Goal: Contribute content: Contribute content

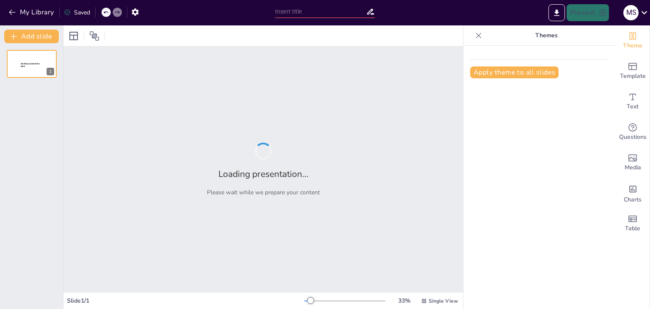
type input "Logistics Transportation Fundamentals: Test Your Knowledge"
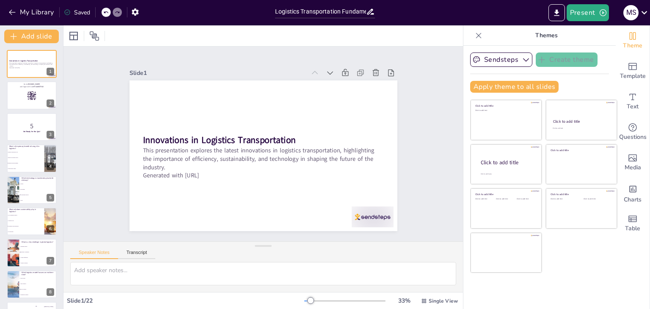
checkbox input "true"
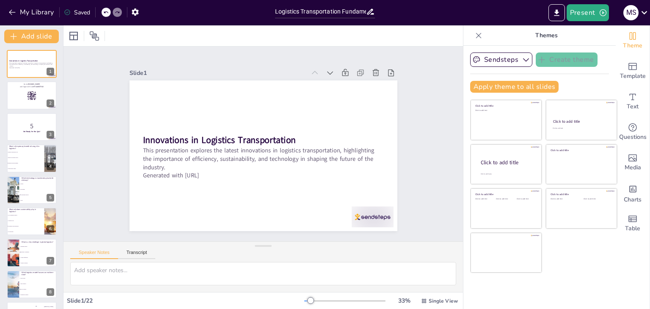
checkbox input "true"
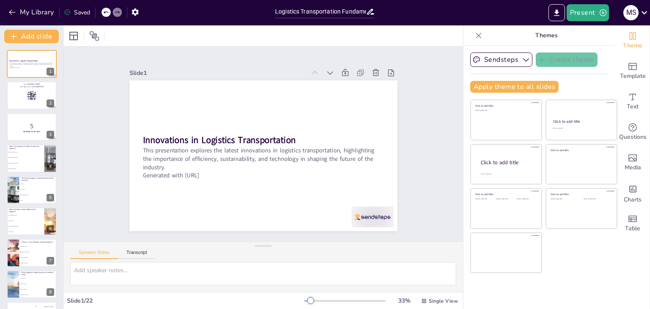
checkbox input "true"
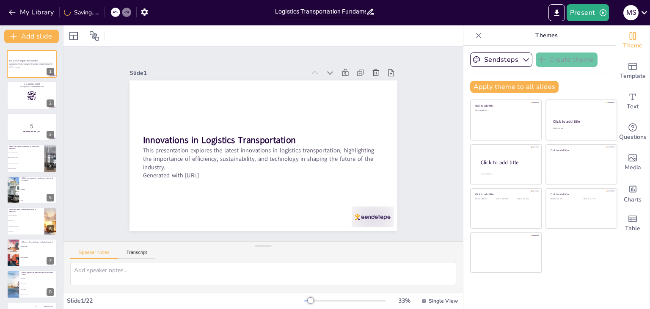
checkbox input "true"
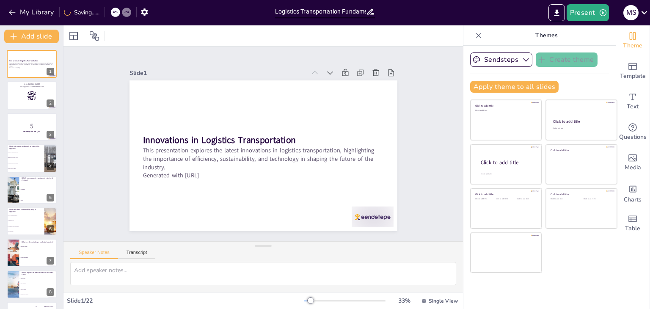
checkbox input "true"
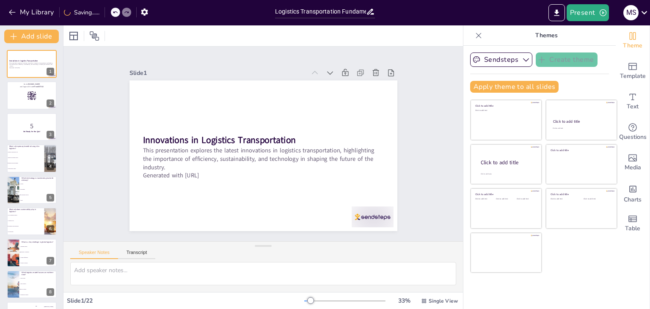
checkbox input "true"
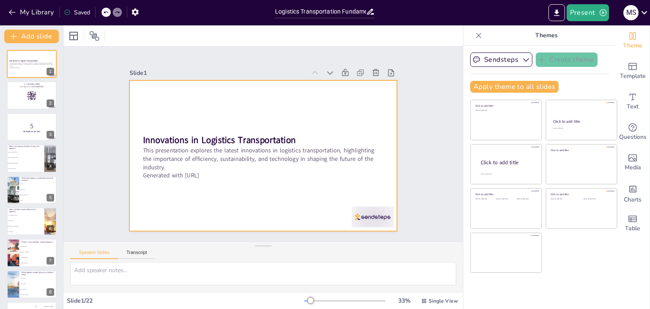
checkbox input "true"
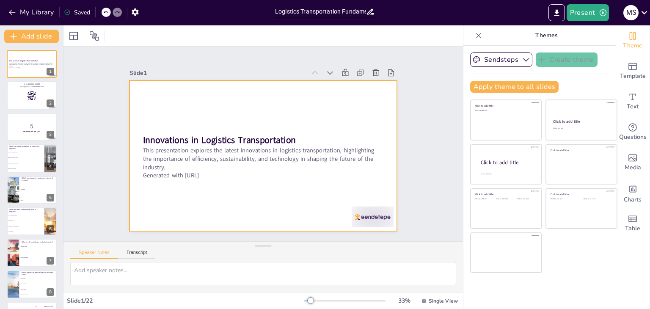
checkbox input "true"
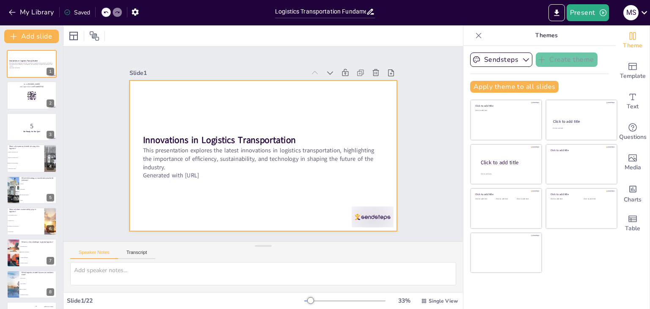
checkbox input "true"
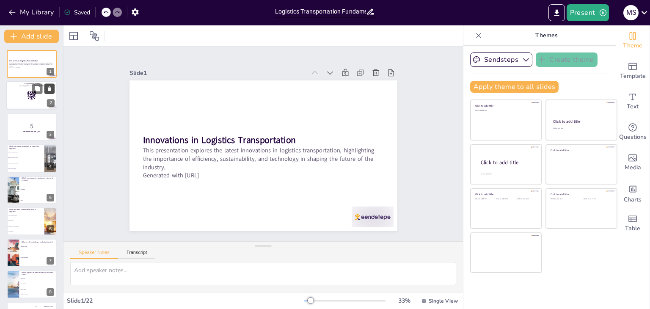
checkbox input "true"
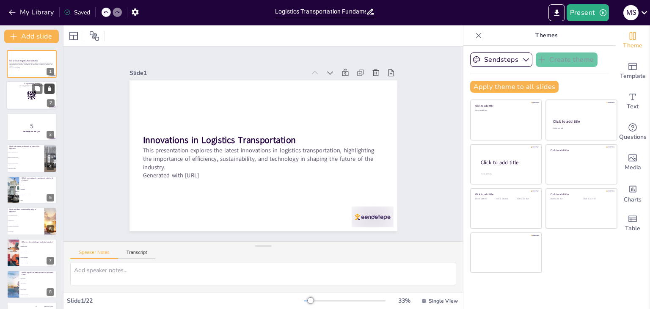
checkbox input "true"
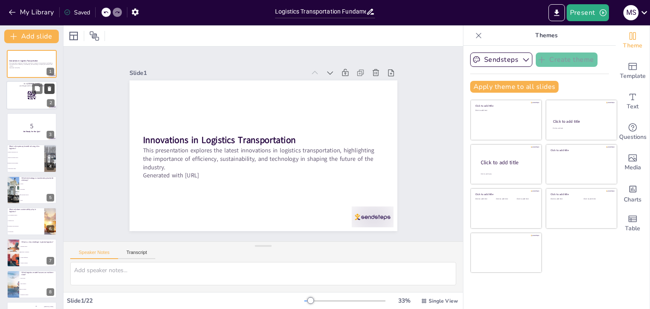
checkbox input "true"
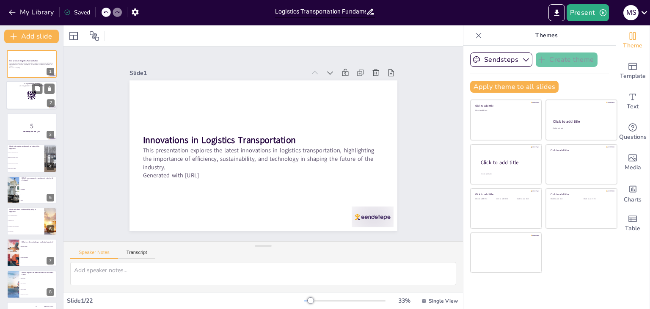
checkbox input "true"
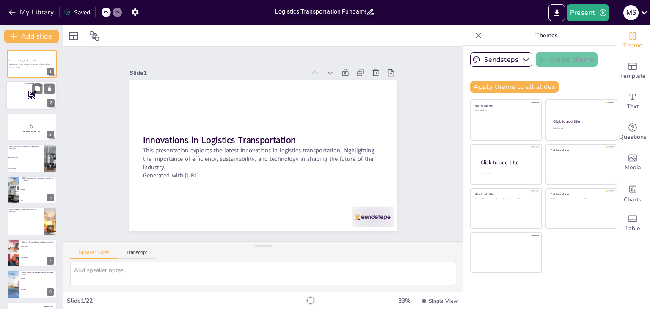
checkbox input "true"
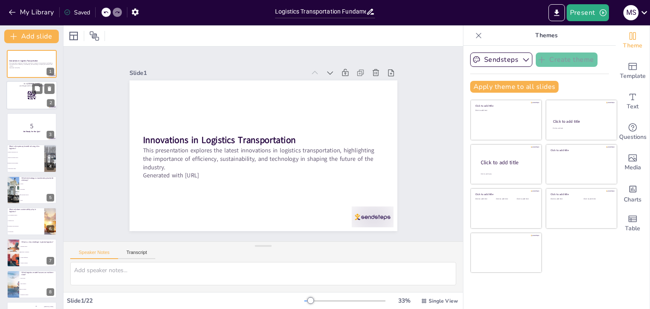
checkbox input "true"
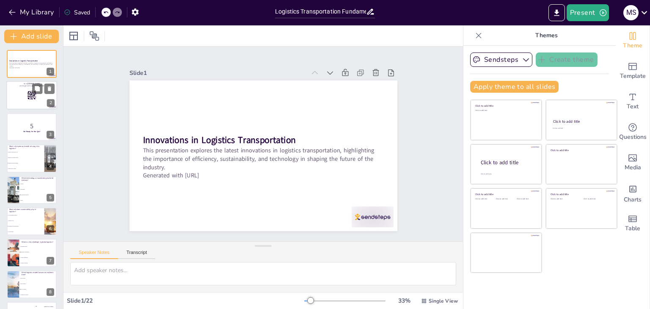
click at [44, 93] on div at bounding box center [43, 89] width 22 height 10
checkbox input "true"
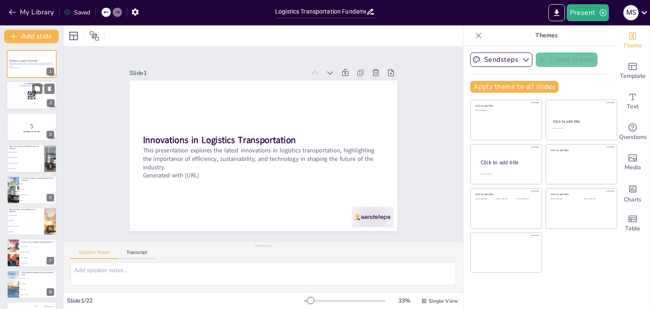
checkbox input "true"
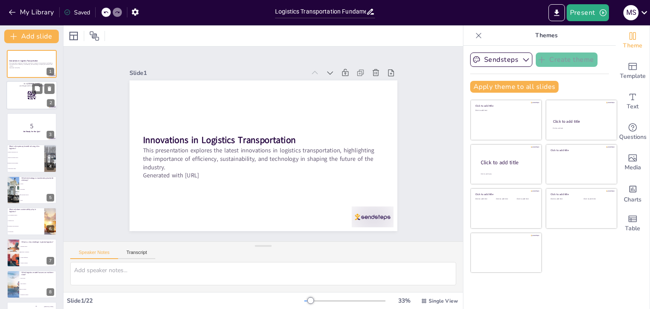
checkbox input "true"
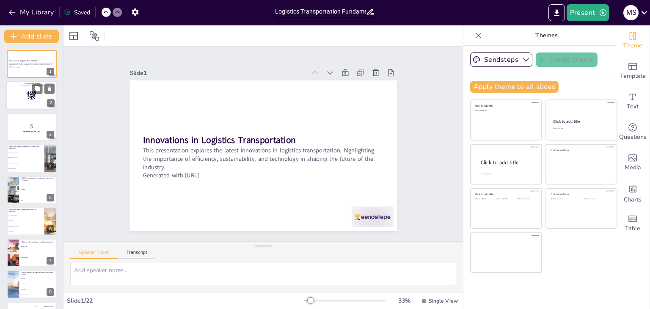
checkbox input "true"
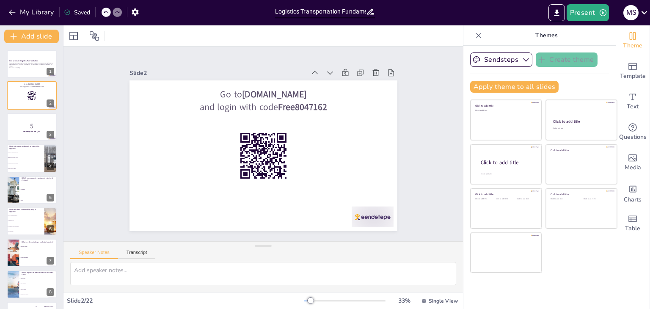
checkbox input "true"
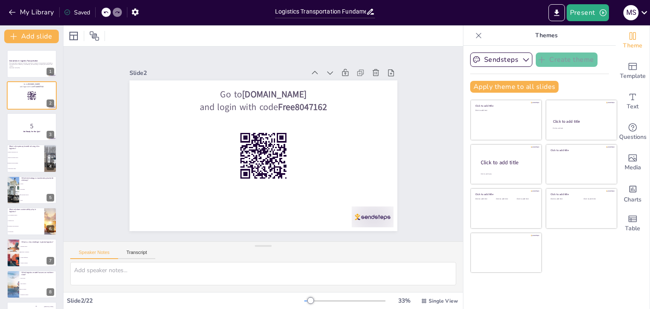
checkbox input "true"
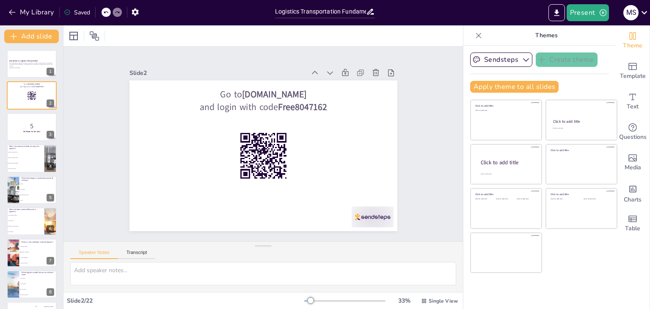
checkbox input "true"
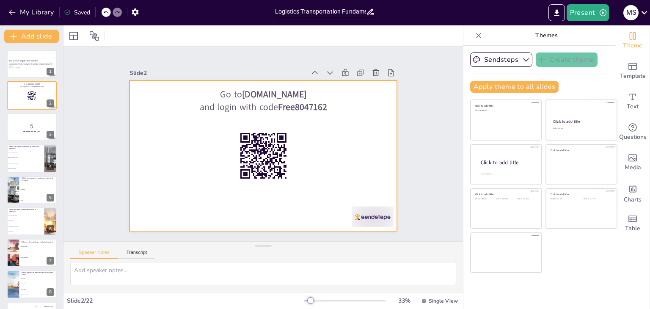
checkbox input "true"
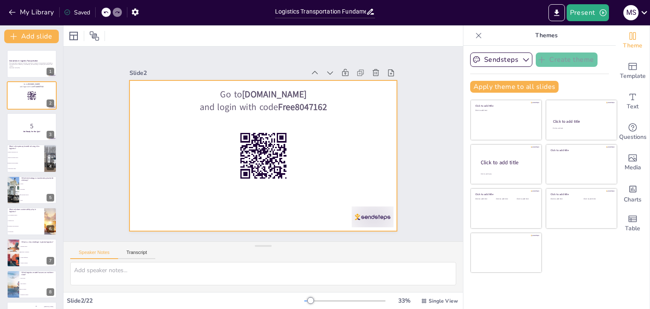
checkbox input "true"
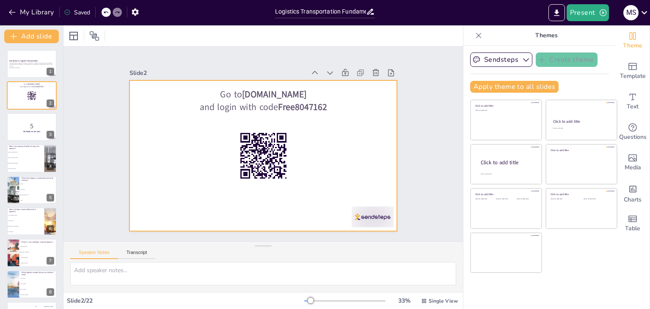
checkbox input "true"
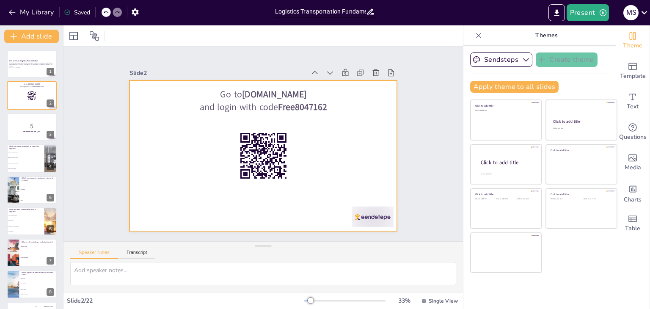
checkbox input "true"
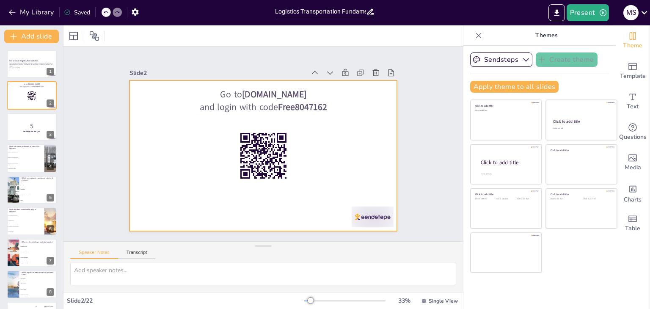
checkbox input "true"
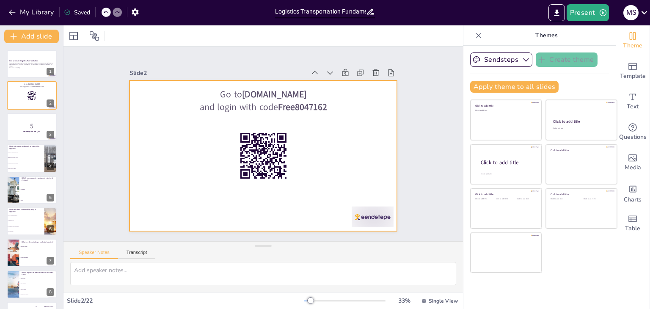
checkbox input "true"
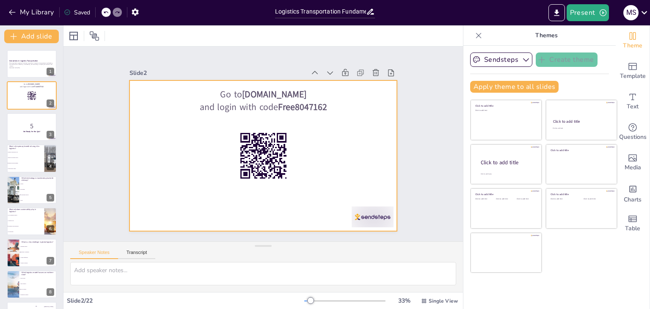
checkbox input "true"
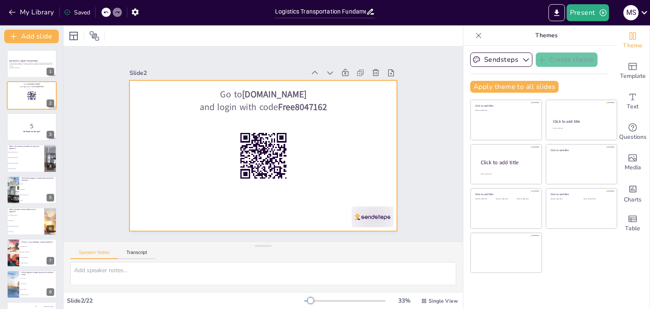
checkbox input "true"
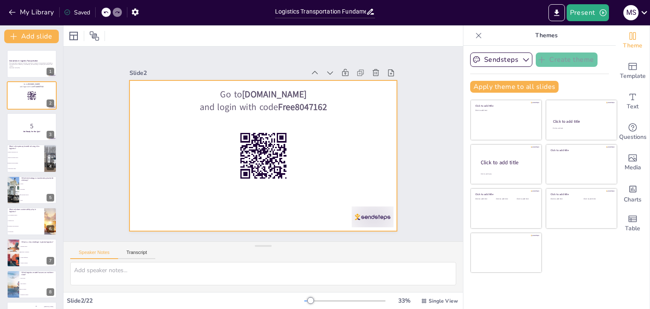
checkbox input "true"
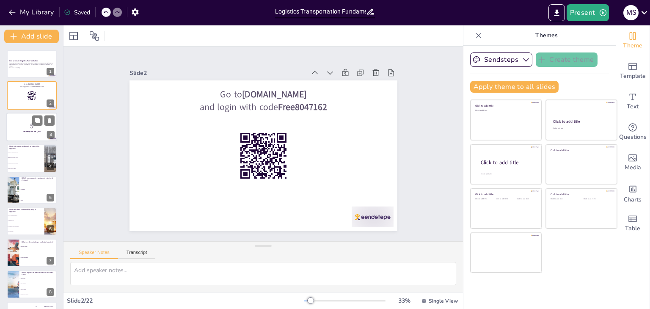
checkbox input "true"
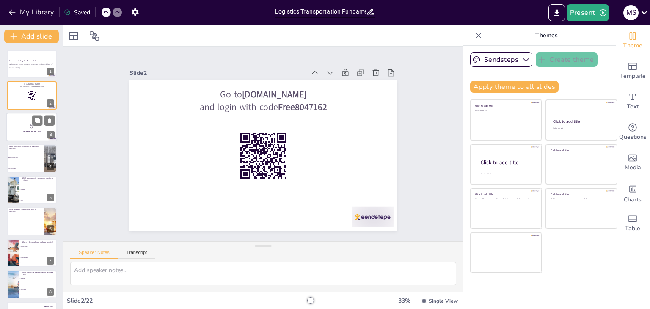
checkbox input "true"
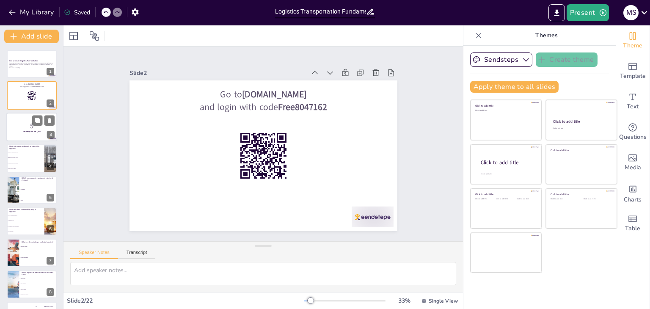
checkbox input "true"
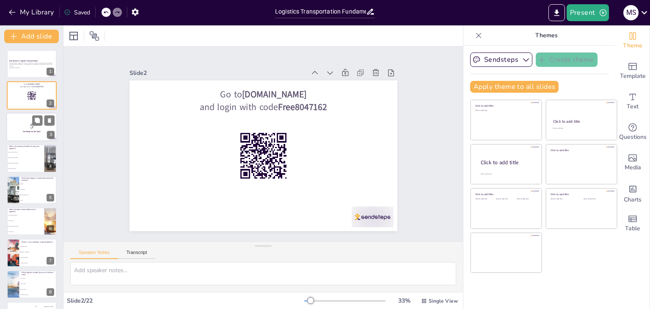
click at [42, 126] on p "5" at bounding box center [32, 125] width 46 height 9
checkbox input "true"
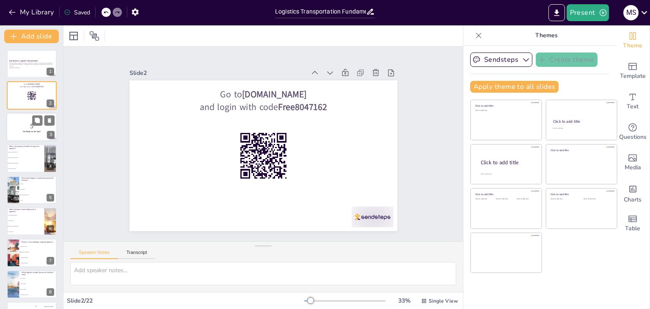
checkbox input "true"
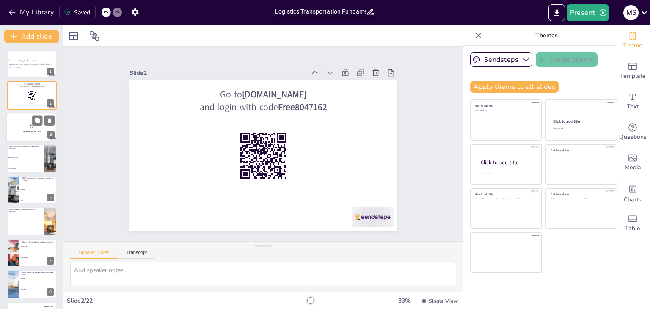
checkbox input "true"
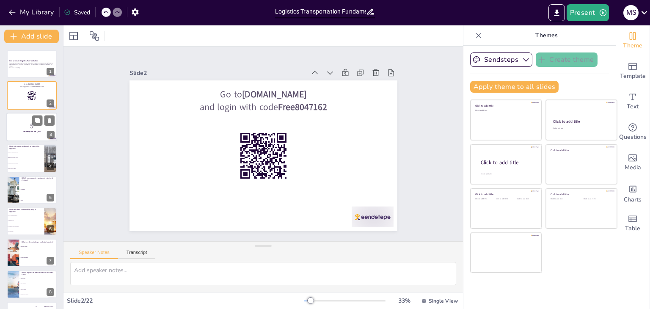
checkbox input "true"
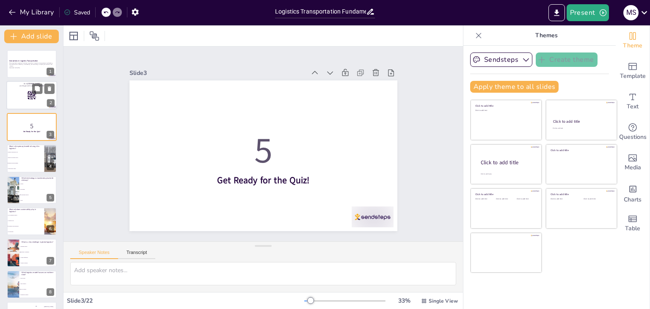
checkbox input "true"
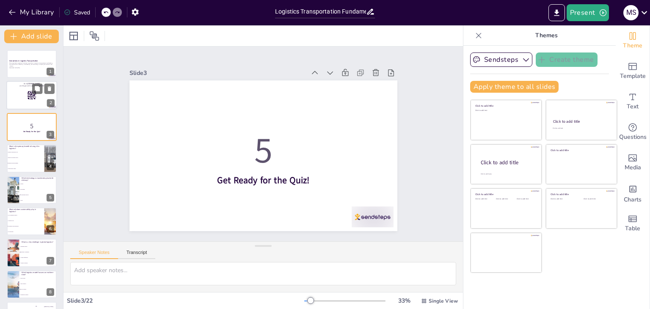
checkbox input "true"
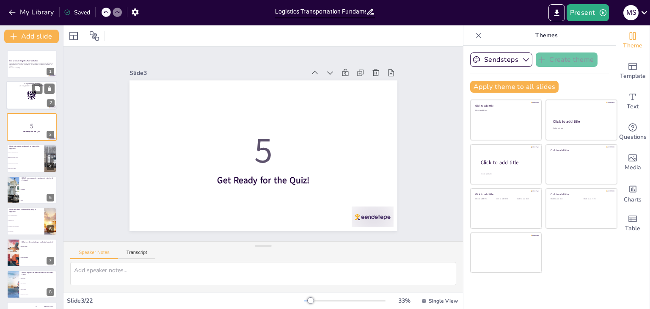
checkbox input "true"
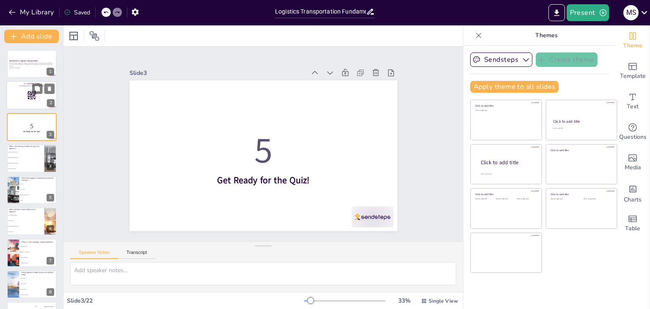
checkbox input "true"
click at [32, 70] on div at bounding box center [31, 63] width 51 height 29
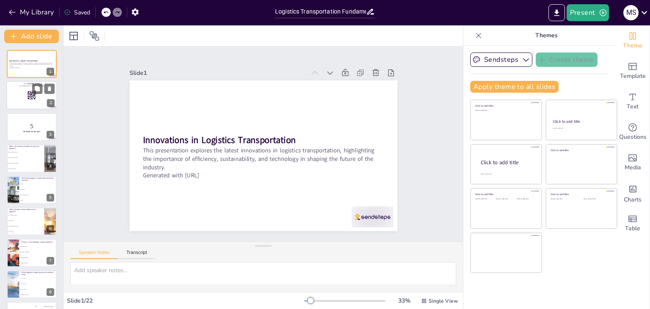
click at [46, 99] on div at bounding box center [31, 95] width 51 height 29
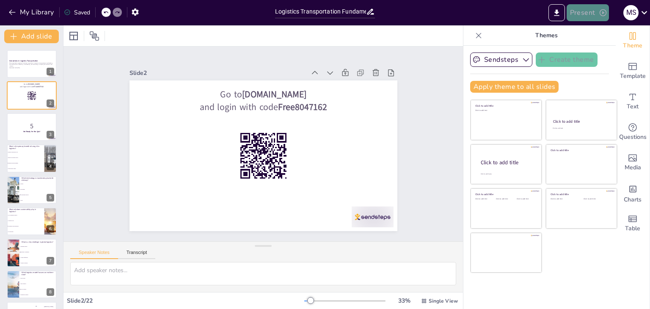
click at [582, 16] on button "Present" at bounding box center [587, 12] width 42 height 17
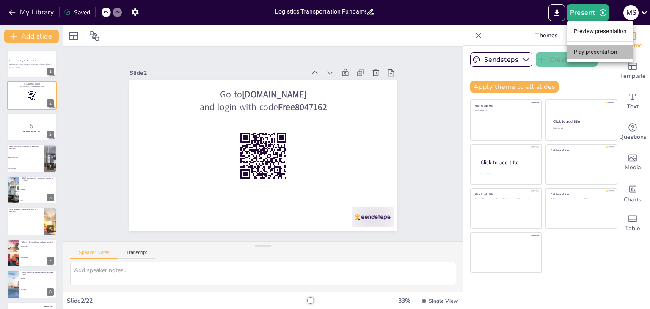
click at [589, 50] on li "Play presentation" at bounding box center [600, 52] width 66 height 14
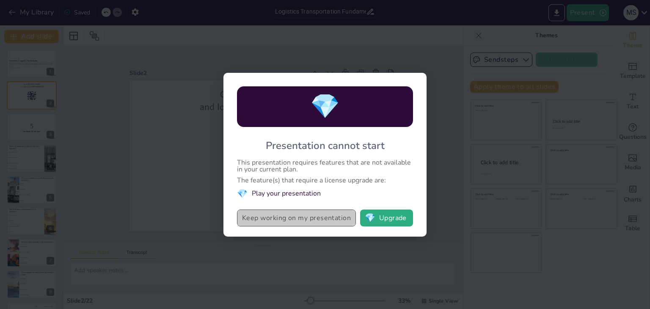
click at [301, 225] on button "Keep working on my presentation" at bounding box center [296, 217] width 119 height 17
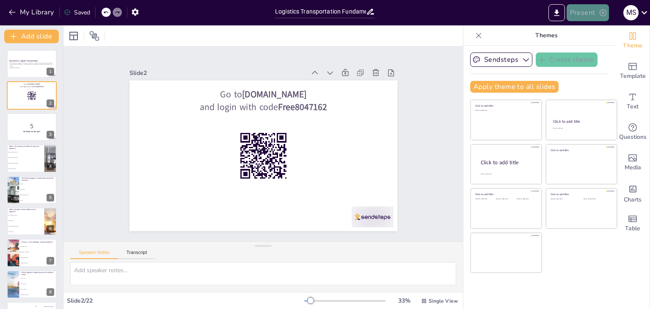
click at [588, 16] on button "Present" at bounding box center [587, 12] width 42 height 17
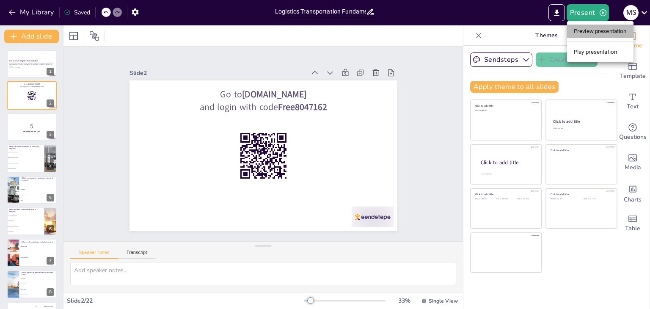
click at [582, 30] on li "Preview presentation" at bounding box center [600, 32] width 66 height 14
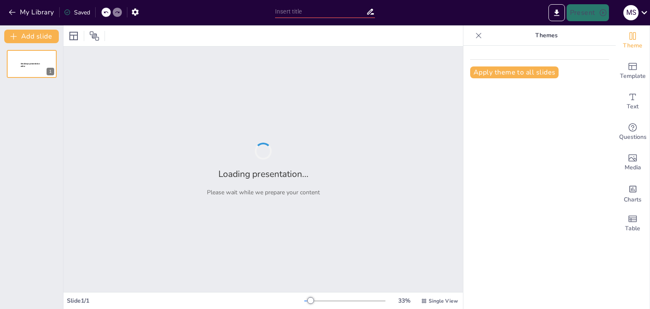
type input "Logistics Transportation Fundamentals: Test Your Knowledge"
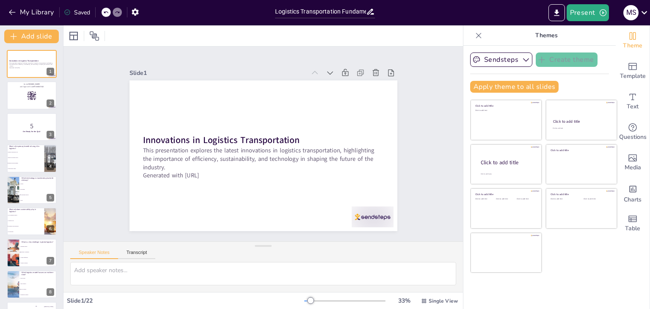
checkbox input "true"
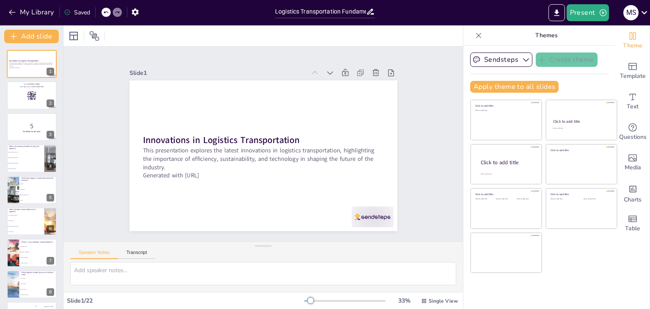
checkbox input "true"
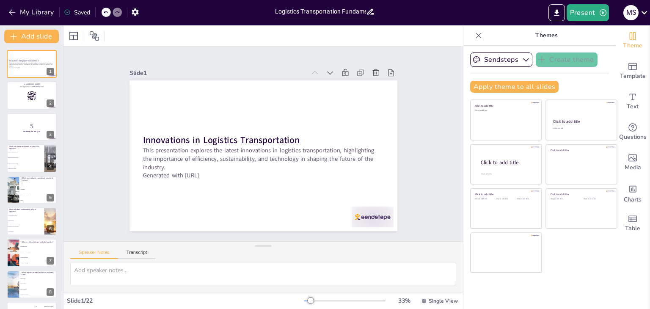
checkbox input "true"
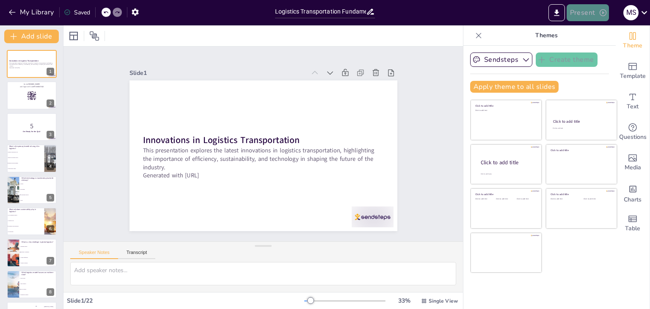
click at [600, 15] on icon "button" at bounding box center [602, 12] width 7 height 7
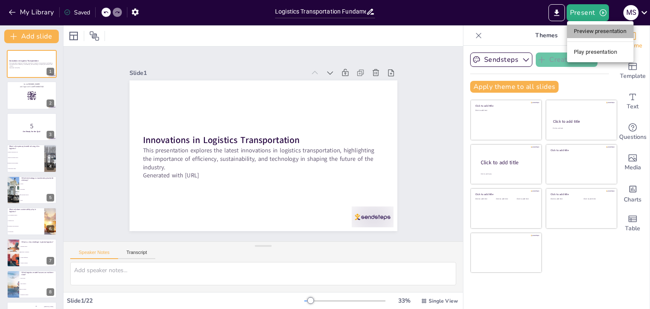
click at [596, 29] on li "Preview presentation" at bounding box center [600, 32] width 66 height 14
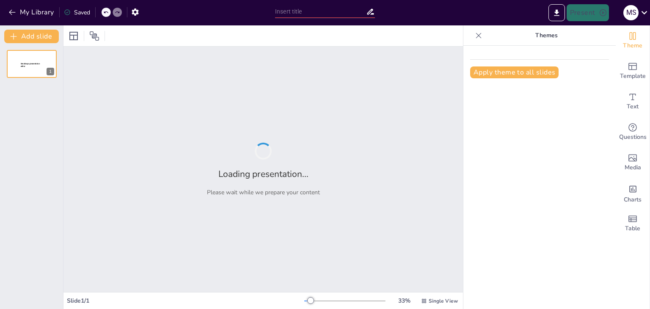
type input "Logistics Transportation Fundamentals: Test Your Knowledge"
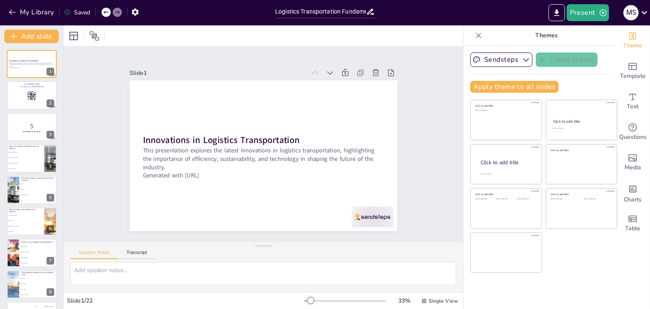
checkbox input "true"
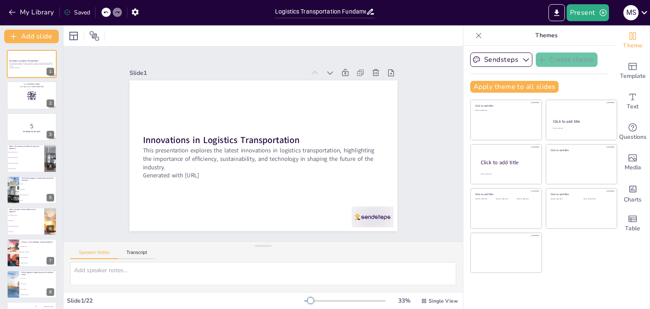
checkbox input "true"
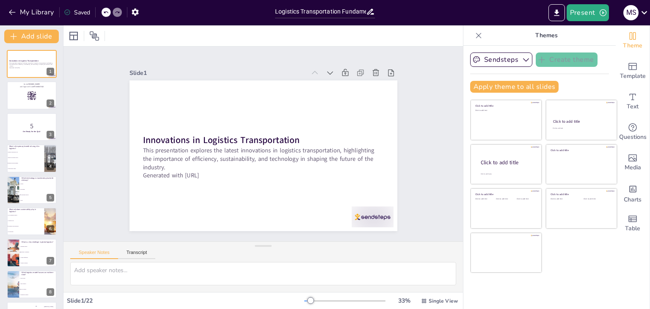
checkbox input "true"
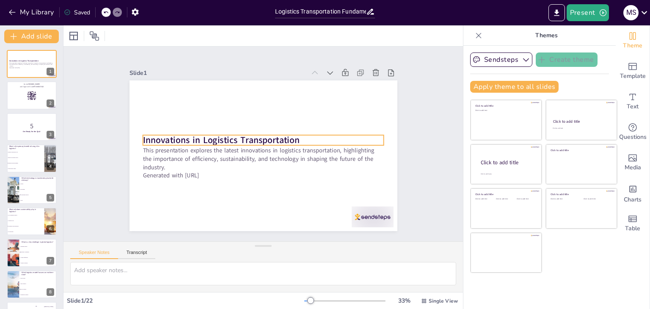
checkbox input "true"
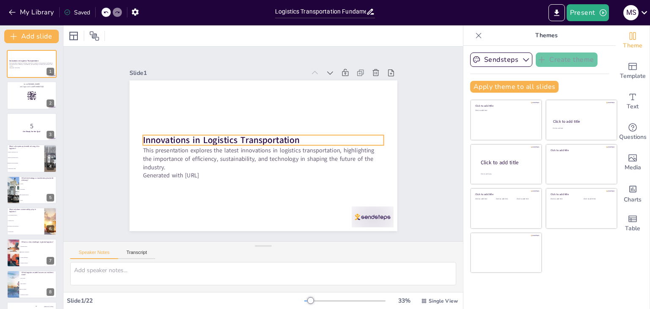
checkbox input "true"
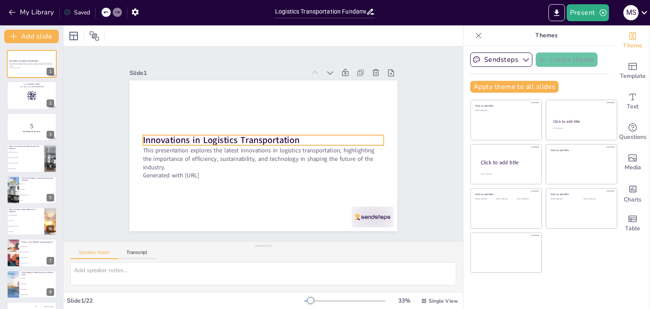
checkbox input "true"
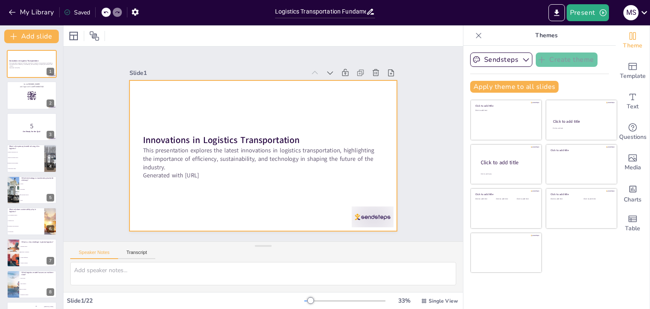
checkbox input "true"
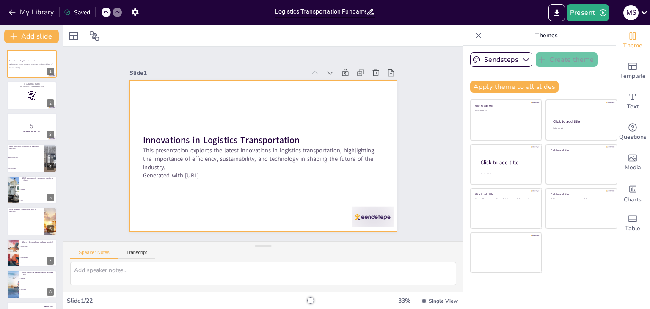
checkbox input "true"
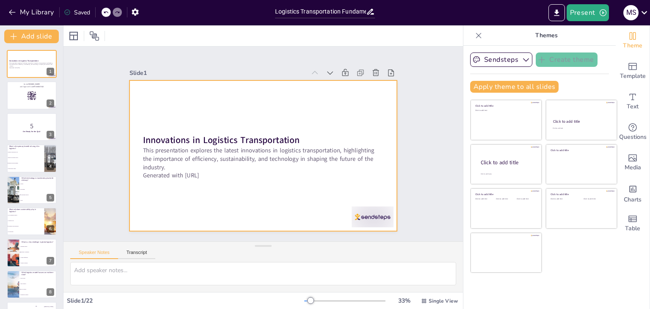
checkbox input "true"
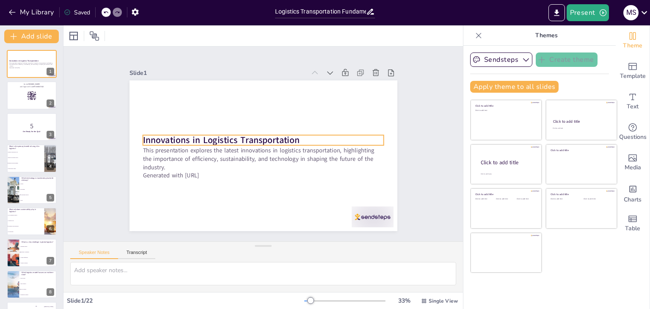
checkbox input "true"
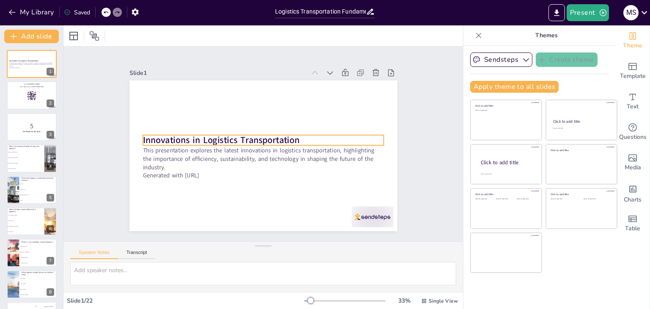
checkbox input "true"
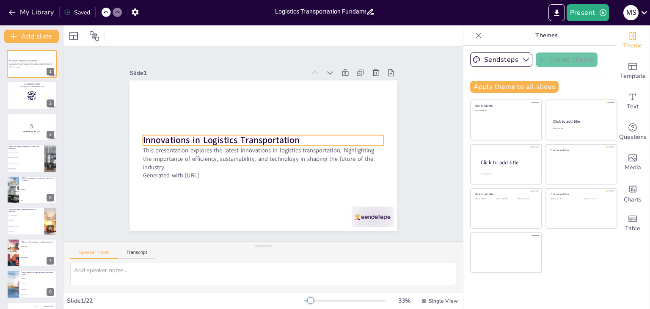
checkbox input "true"
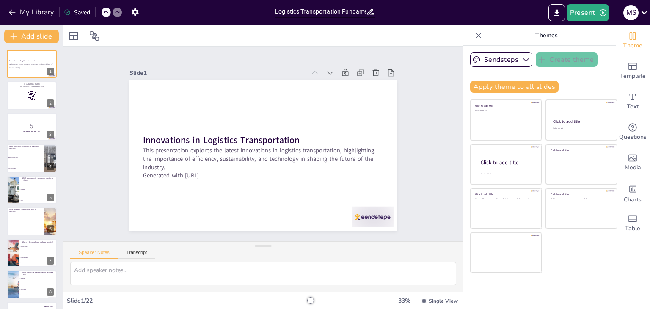
checkbox input "true"
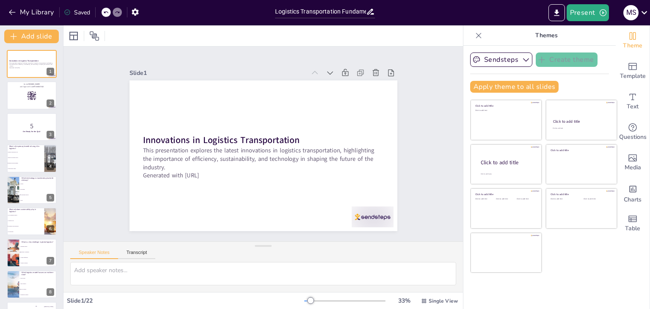
checkbox input "true"
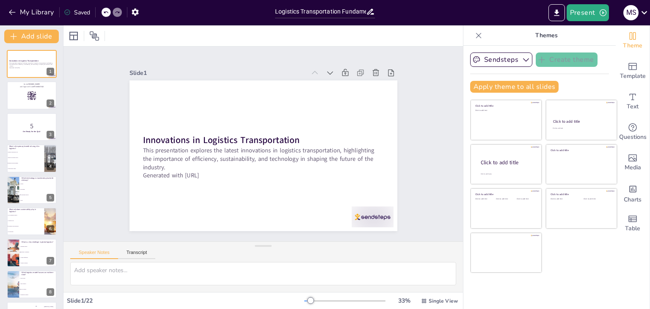
checkbox input "true"
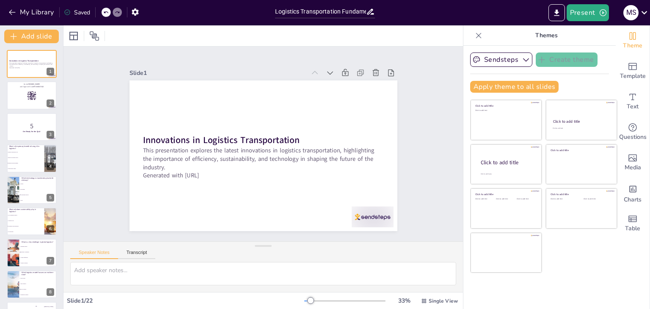
checkbox input "true"
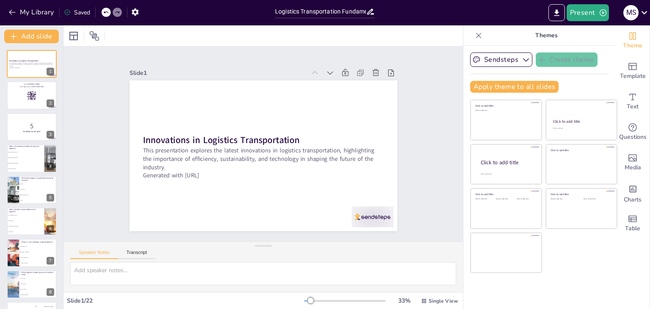
checkbox input "true"
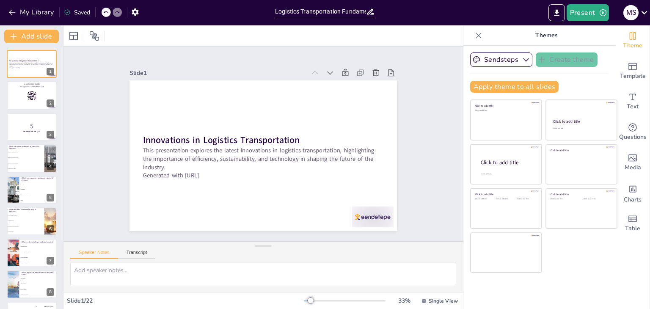
checkbox input "true"
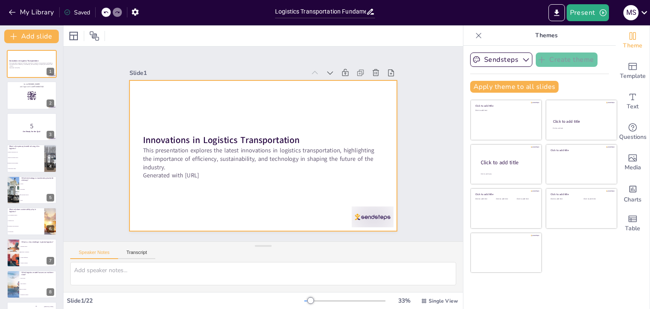
checkbox input "true"
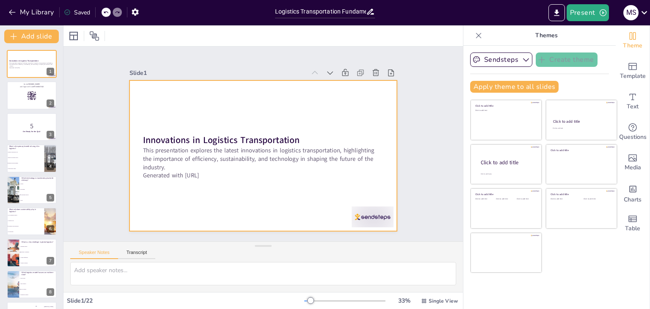
checkbox input "true"
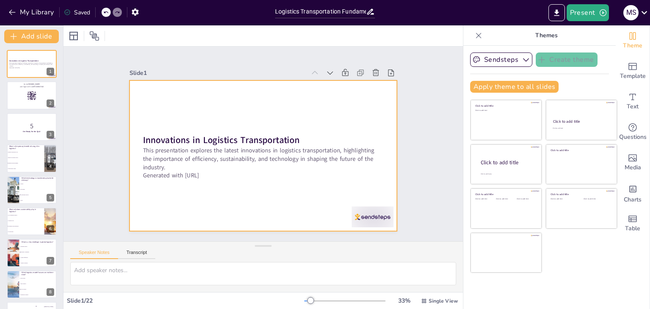
checkbox input "true"
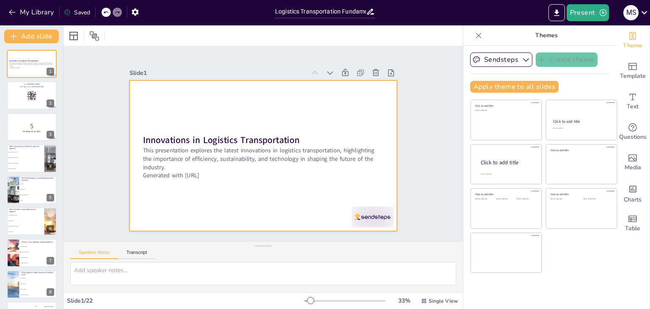
checkbox input "true"
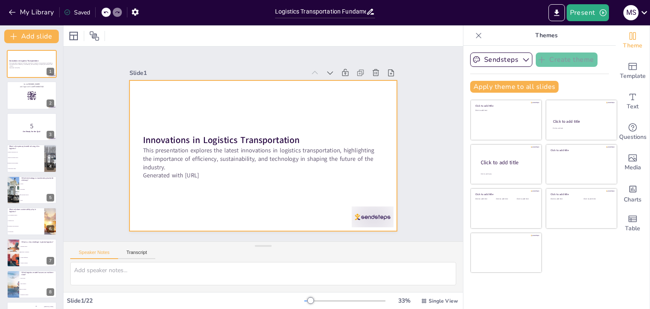
checkbox input "true"
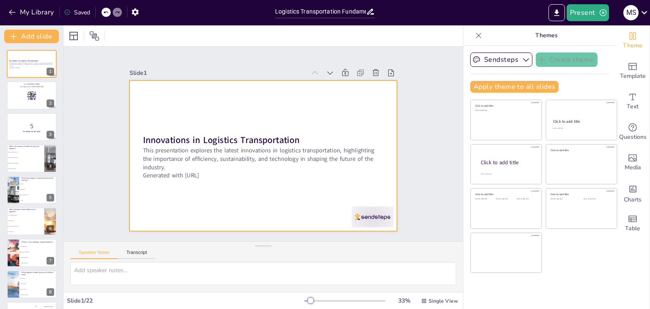
checkbox input "true"
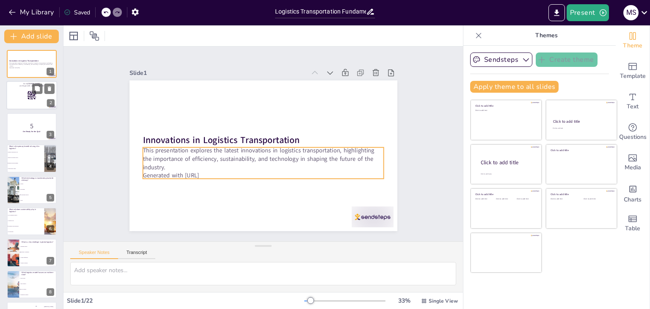
checkbox input "true"
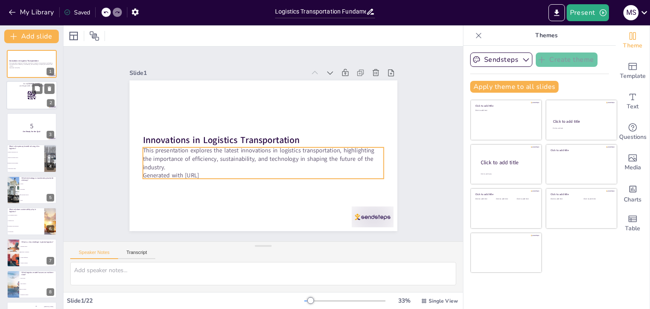
checkbox input "true"
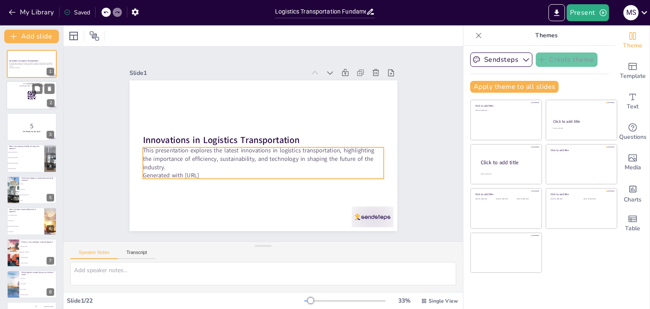
checkbox input "true"
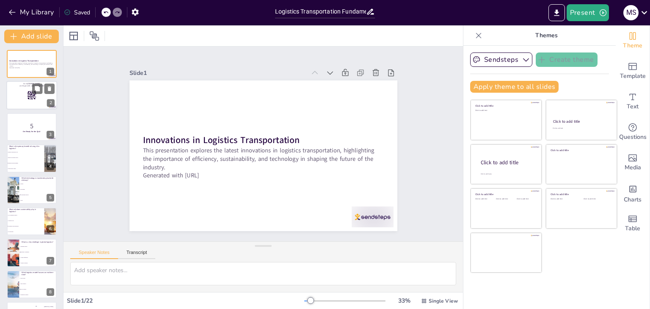
checkbox input "true"
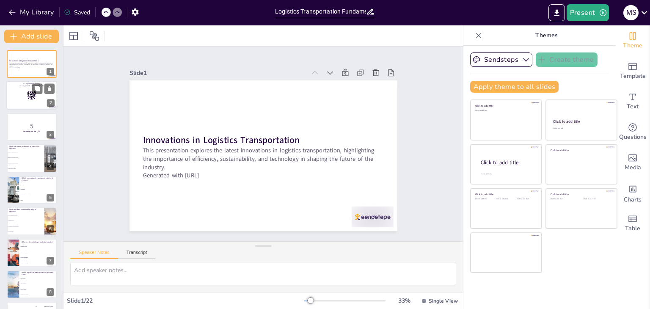
checkbox input "true"
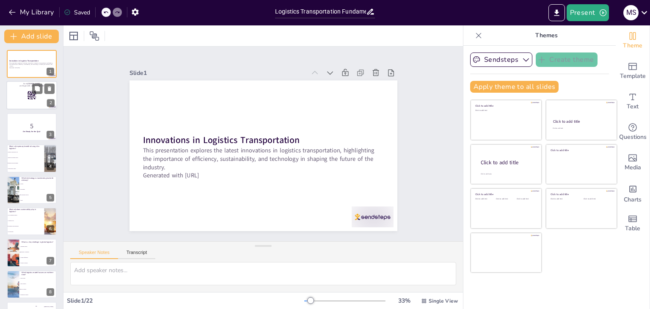
checkbox input "true"
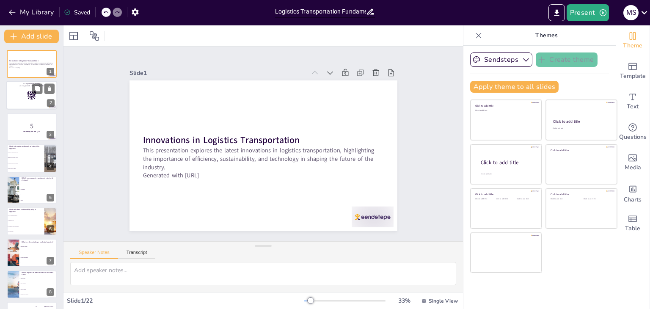
checkbox input "true"
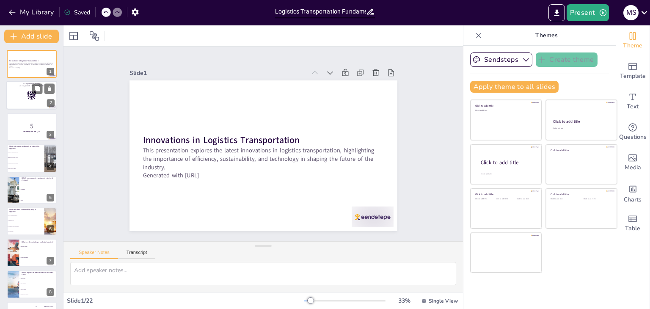
checkbox input "true"
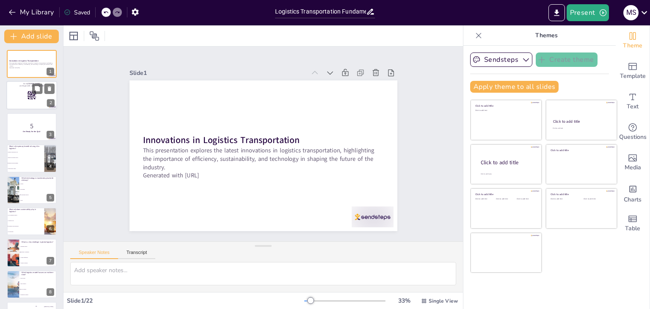
checkbox input "true"
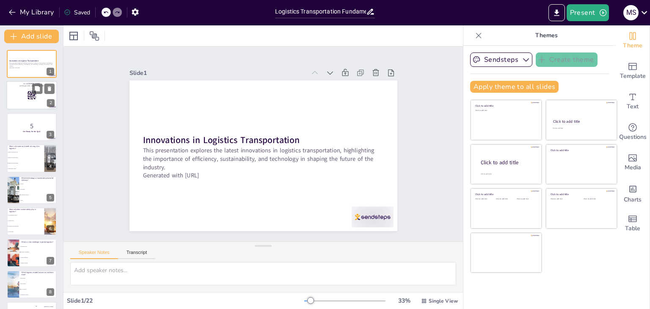
click at [28, 94] on rect at bounding box center [31, 95] width 9 height 9
checkbox input "true"
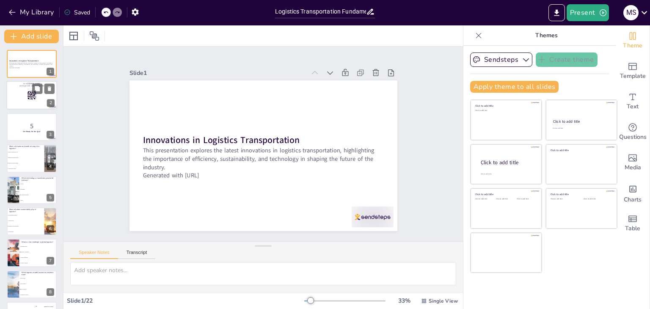
checkbox input "true"
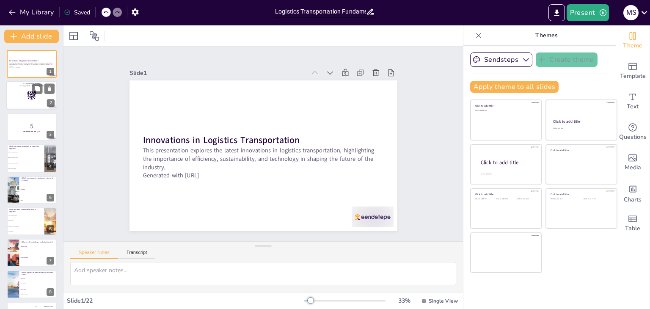
checkbox input "true"
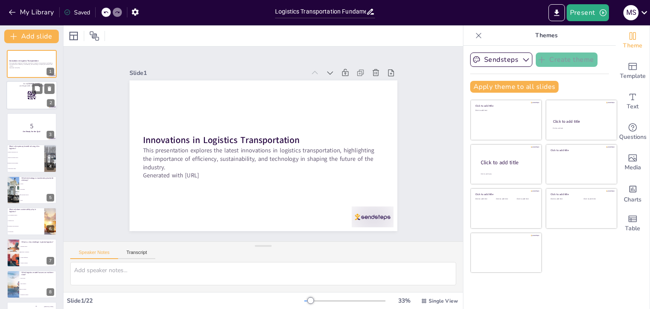
checkbox input "true"
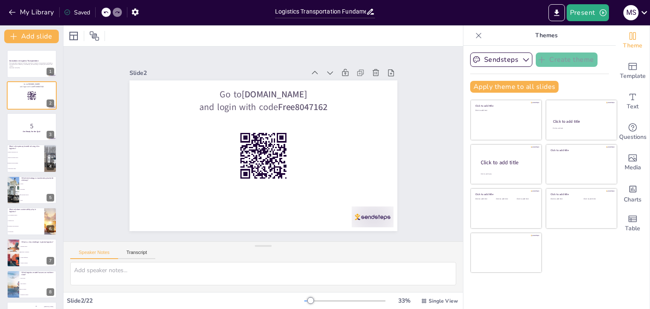
checkbox input "true"
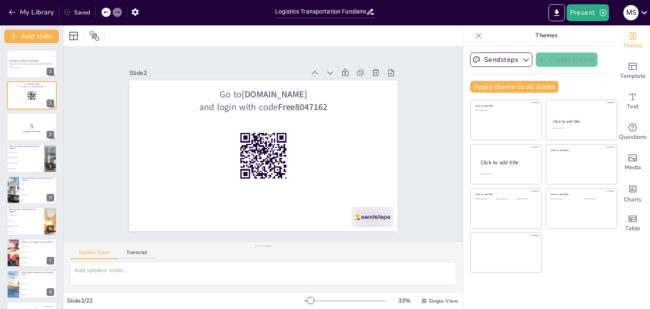
checkbox input "true"
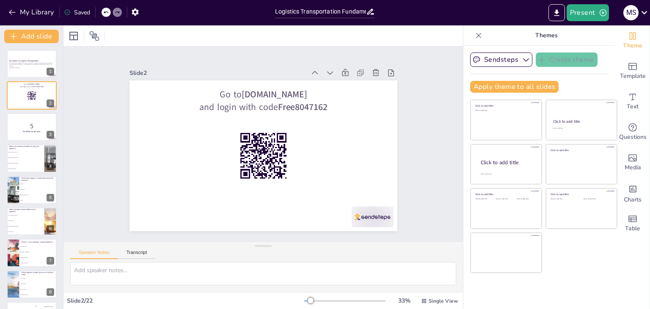
checkbox input "true"
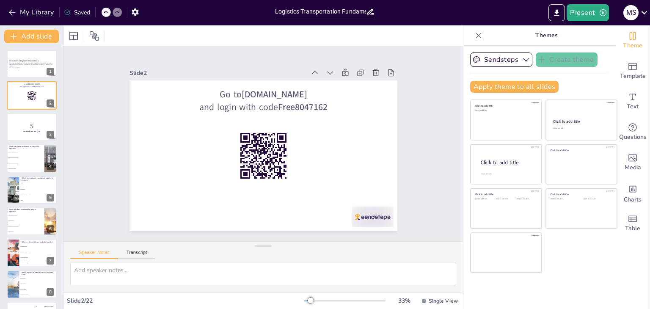
checkbox input "true"
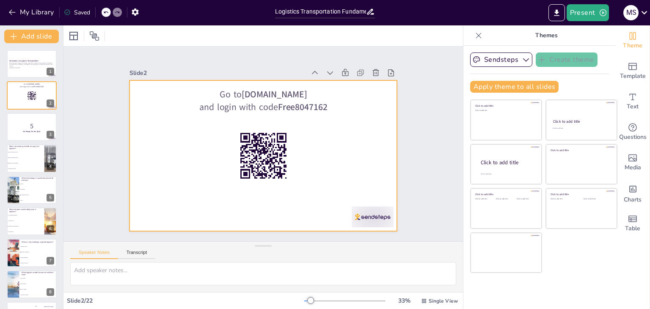
checkbox input "true"
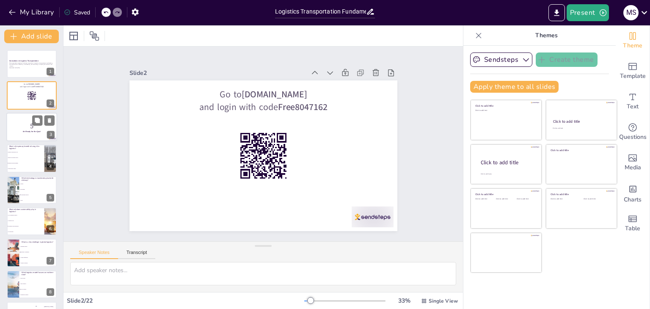
click at [35, 126] on p "5" at bounding box center [32, 125] width 46 height 9
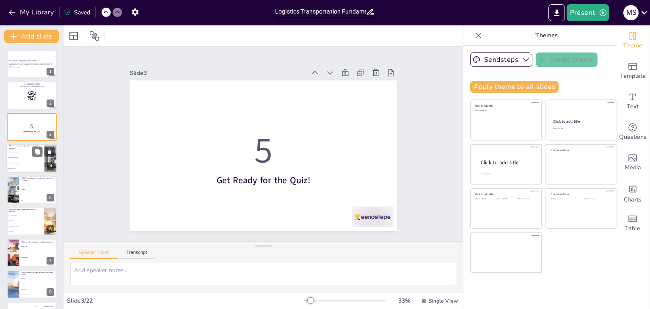
click at [29, 161] on li "Enhanced decision-making" at bounding box center [25, 163] width 38 height 5
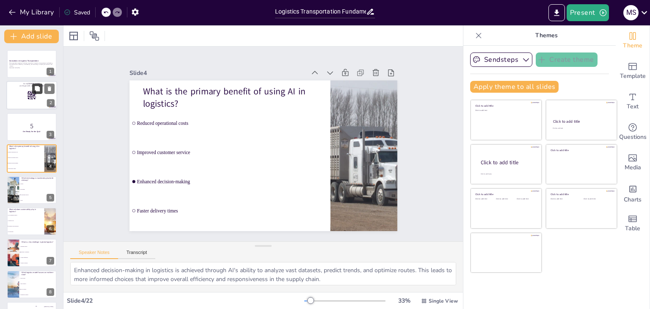
click at [41, 91] on button at bounding box center [37, 89] width 10 height 10
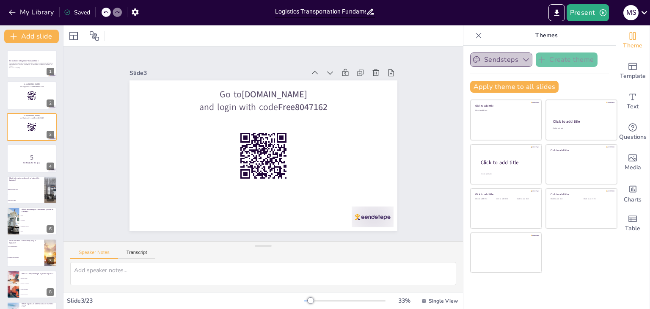
click at [522, 59] on icon "button" at bounding box center [526, 59] width 8 height 8
click at [601, 12] on icon "button" at bounding box center [603, 12] width 8 height 8
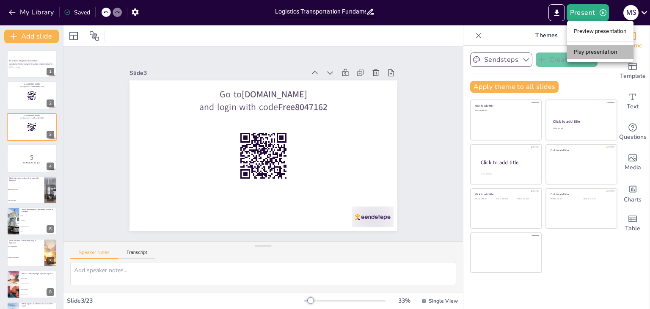
click at [587, 49] on li "Play presentation" at bounding box center [600, 52] width 66 height 14
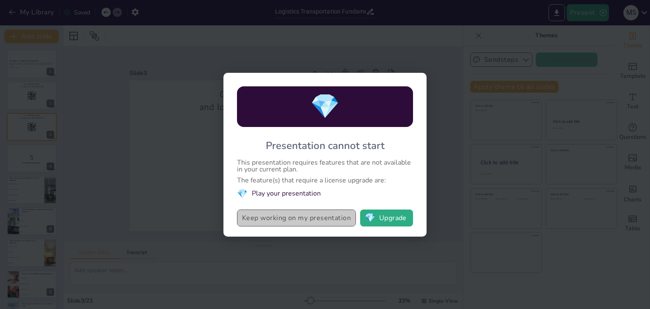
click at [332, 217] on button "Keep working on my presentation" at bounding box center [296, 217] width 119 height 17
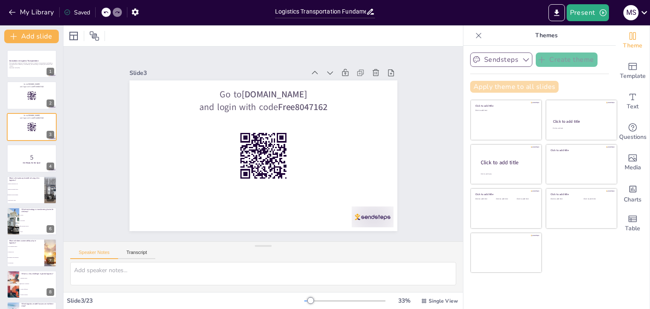
click at [492, 85] on button "Apply theme to all slides" at bounding box center [514, 87] width 88 height 12
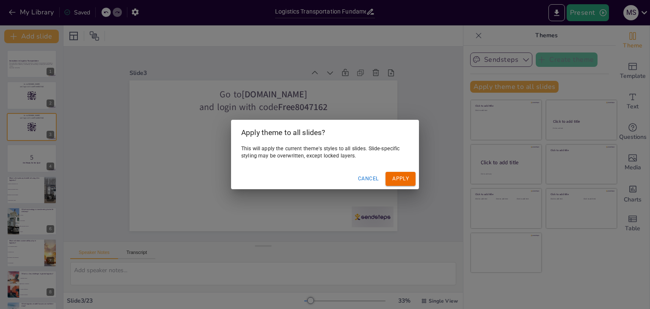
click at [402, 176] on button "Apply" at bounding box center [400, 179] width 30 height 14
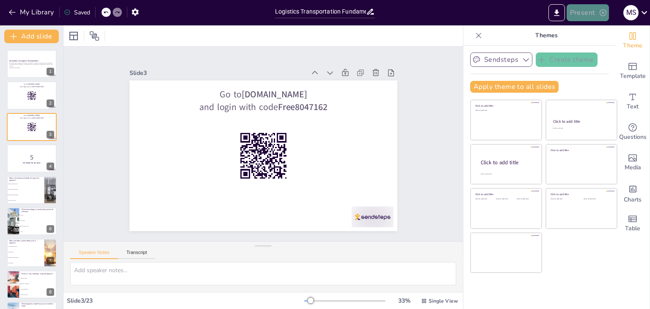
click at [594, 11] on button "Present" at bounding box center [587, 12] width 42 height 17
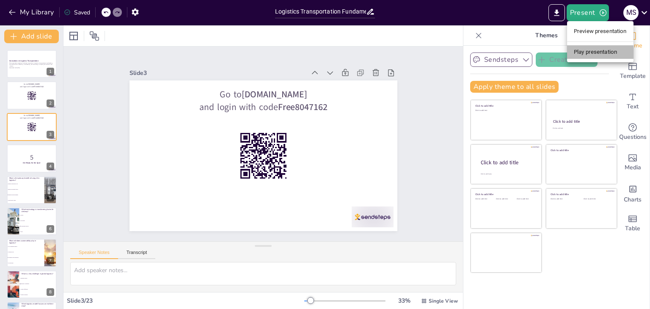
click at [588, 47] on li "Play presentation" at bounding box center [600, 52] width 66 height 14
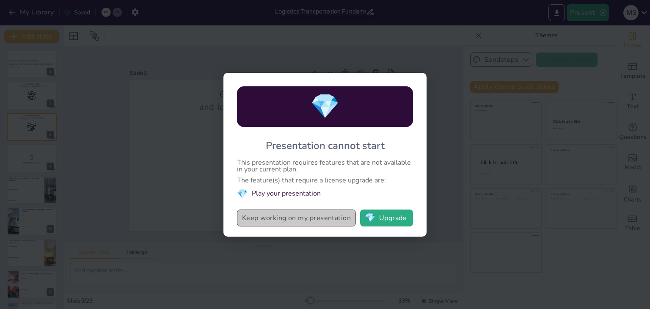
click at [301, 222] on button "Keep working on my presentation" at bounding box center [296, 217] width 119 height 17
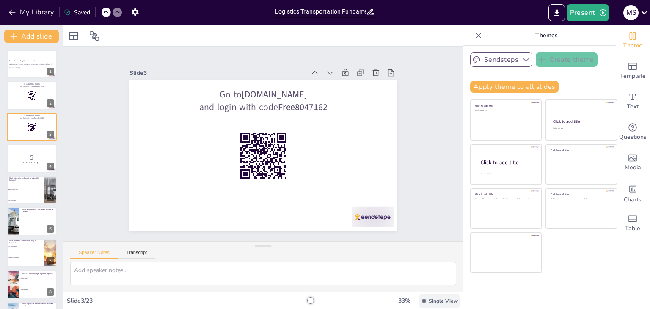
click at [432, 300] on span "Single View" at bounding box center [443, 300] width 29 height 7
click at [555, 12] on icon "Export to PowerPoint" at bounding box center [556, 12] width 9 height 9
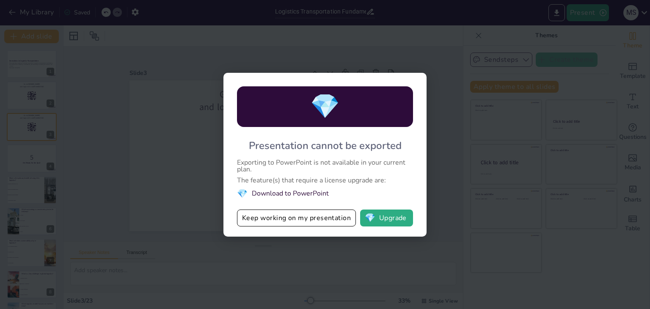
click at [429, 43] on div "💎 Presentation cannot be exported Exporting to PowerPoint is not available in y…" at bounding box center [325, 154] width 650 height 309
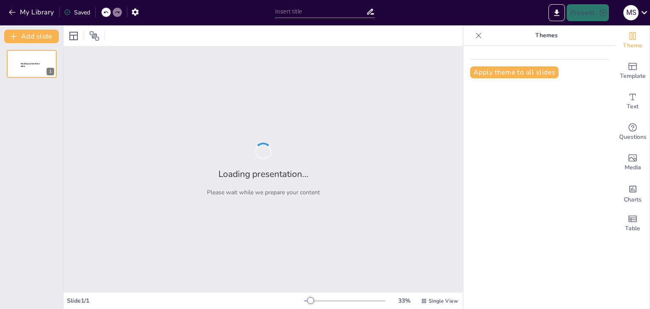
type input "Logistics Transportation Fundamentals: Test Your Knowledge"
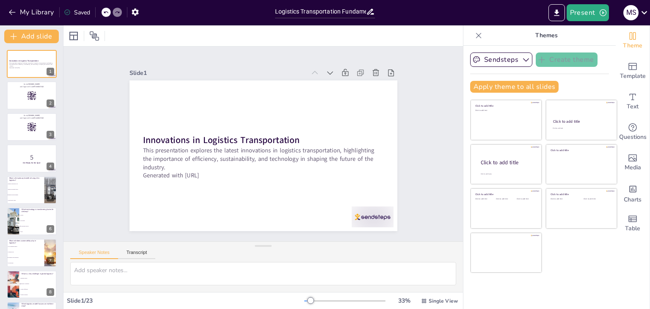
checkbox input "true"
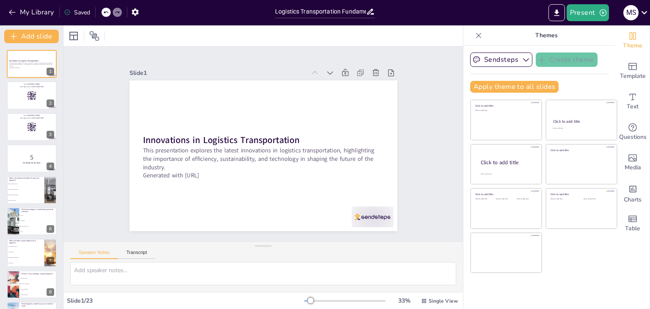
checkbox input "true"
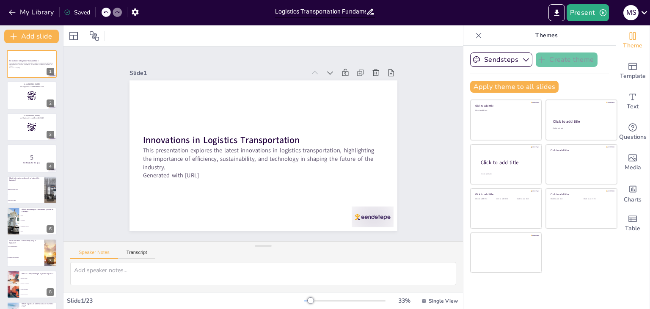
checkbox input "true"
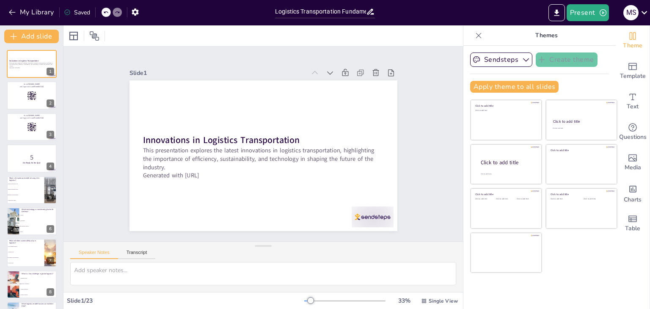
checkbox input "true"
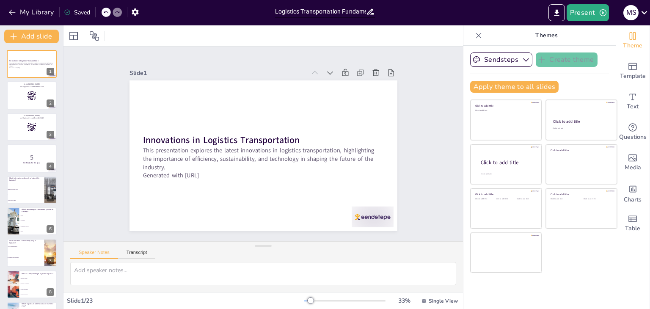
checkbox input "true"
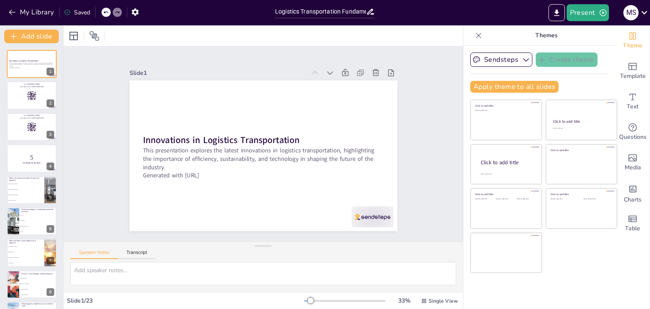
checkbox input "true"
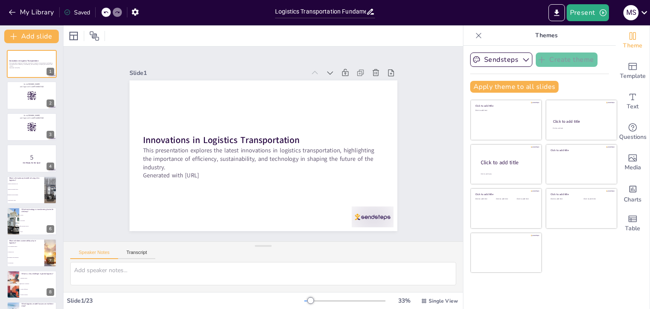
checkbox input "true"
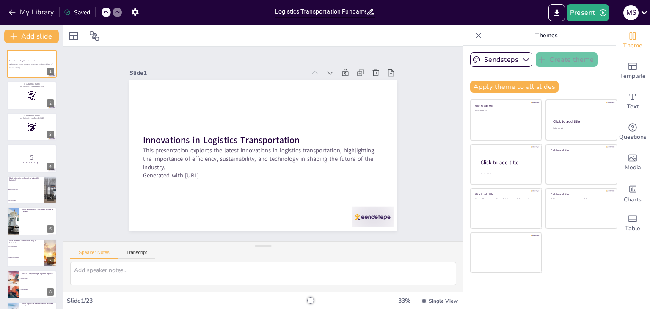
checkbox input "true"
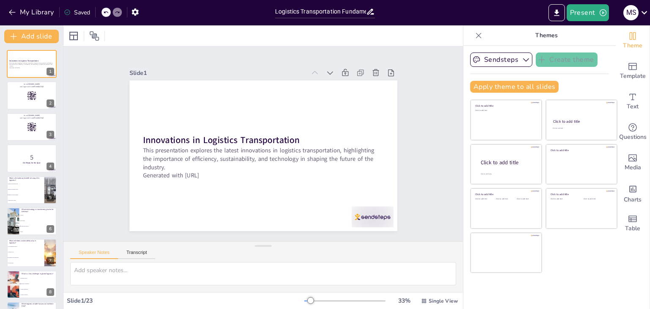
checkbox input "true"
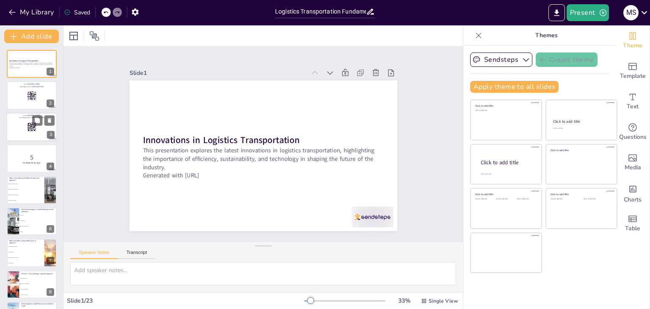
checkbox input "true"
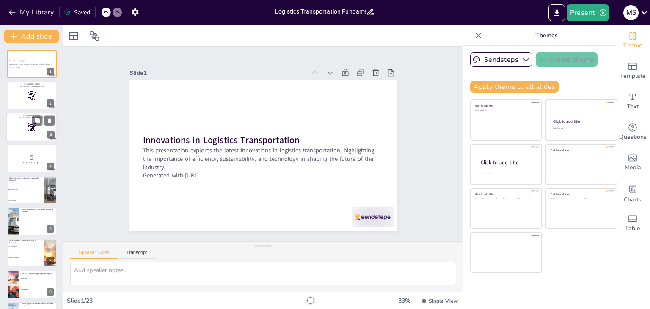
checkbox input "true"
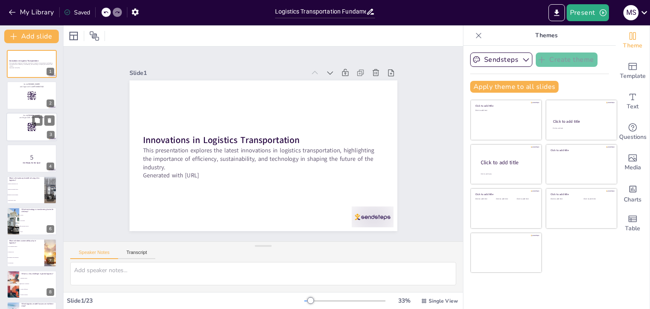
checkbox input "true"
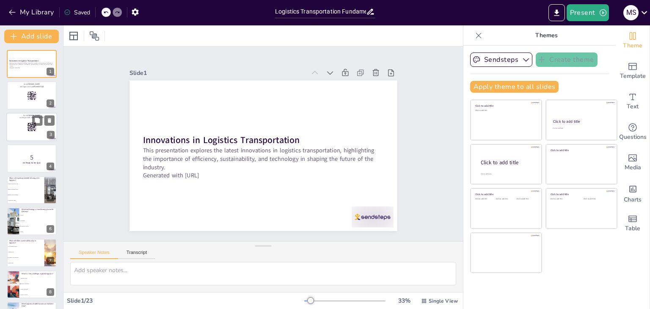
checkbox input "true"
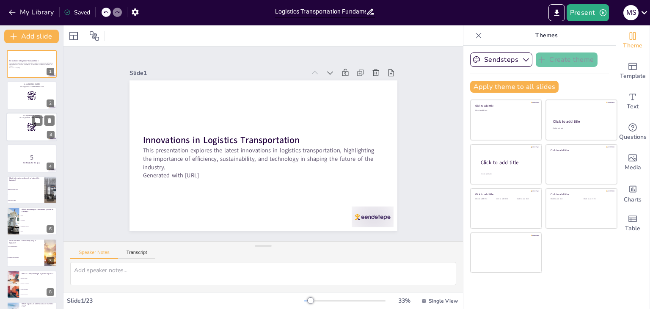
checkbox input "true"
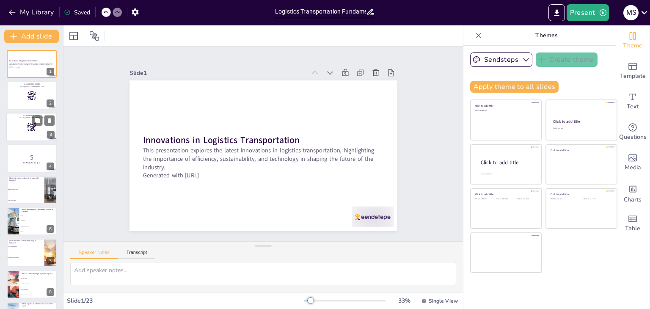
checkbox input "true"
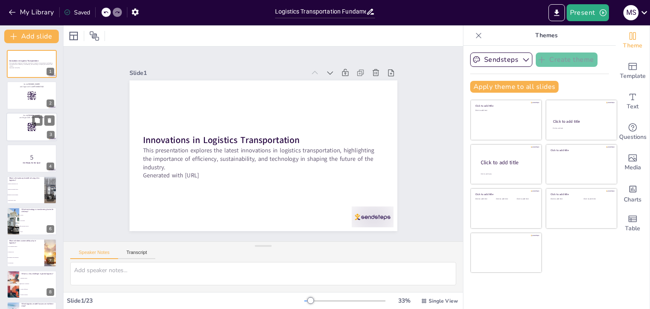
checkbox input "true"
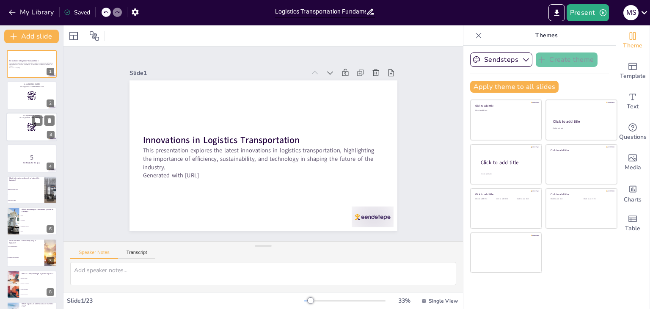
checkbox input "true"
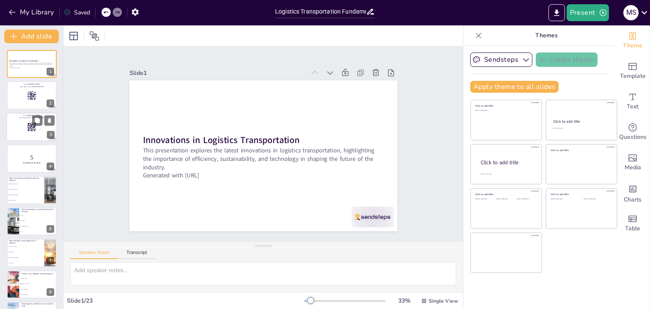
checkbox input "true"
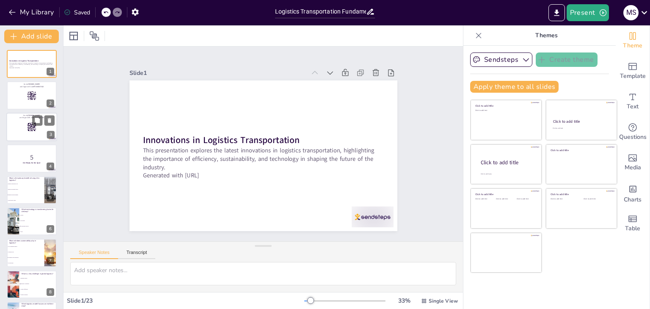
click at [30, 121] on div at bounding box center [31, 127] width 51 height 29
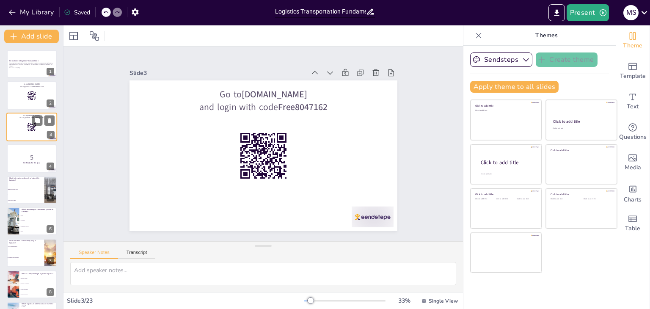
checkbox input "true"
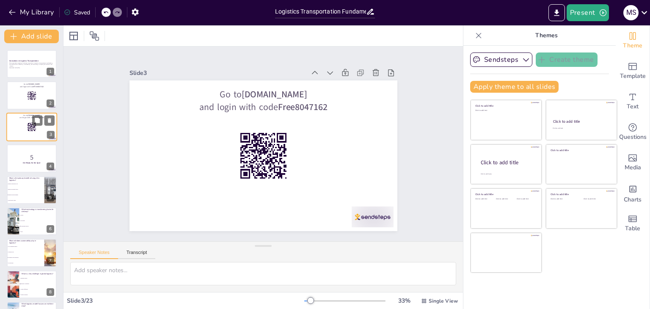
checkbox input "true"
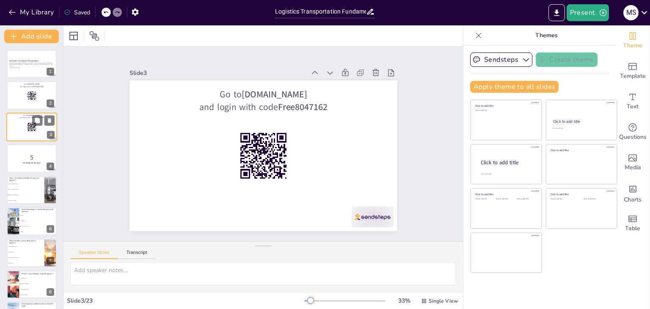
checkbox input "true"
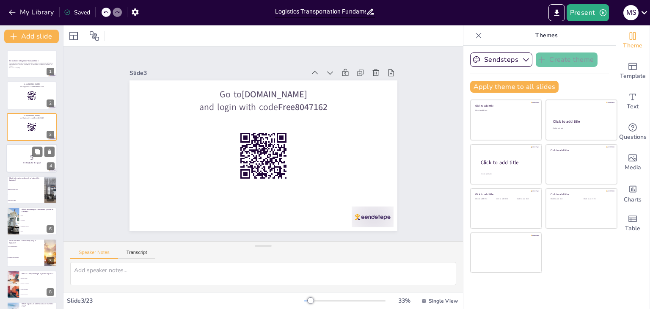
checkbox input "true"
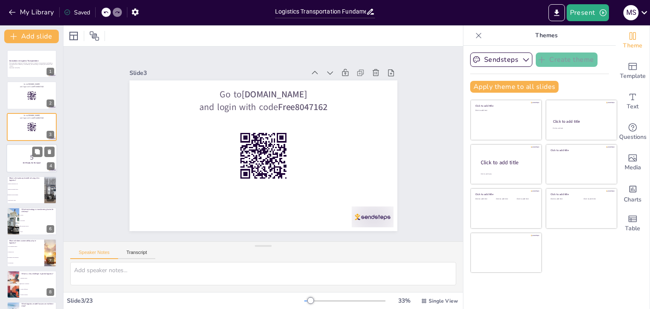
checkbox input "true"
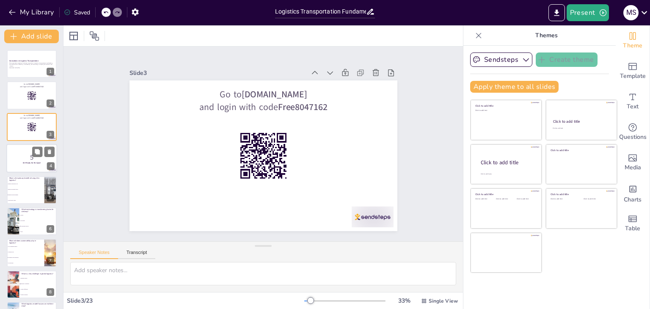
checkbox input "true"
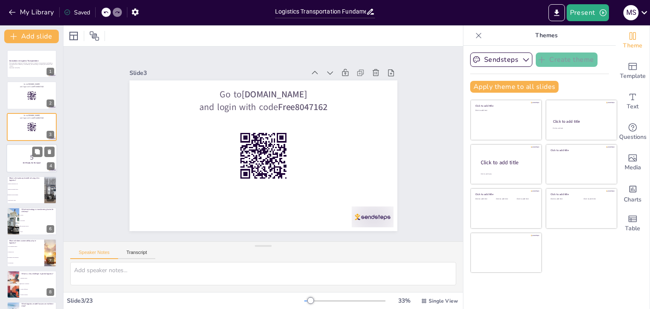
checkbox input "true"
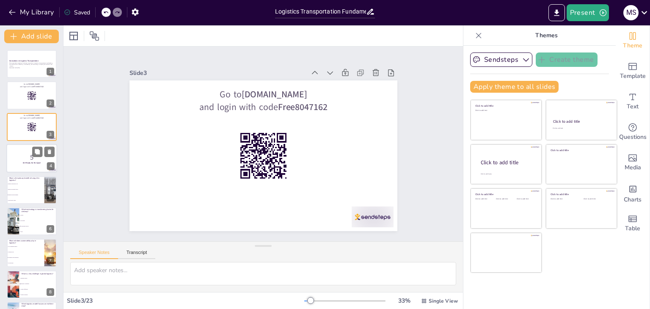
checkbox input "true"
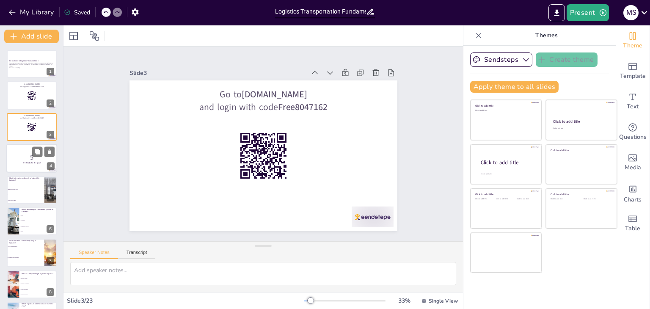
checkbox input "true"
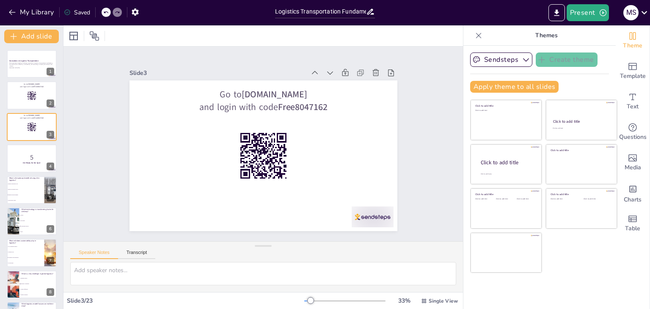
checkbox input "true"
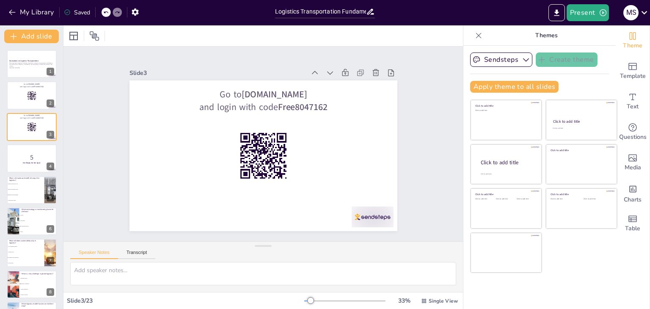
checkbox input "true"
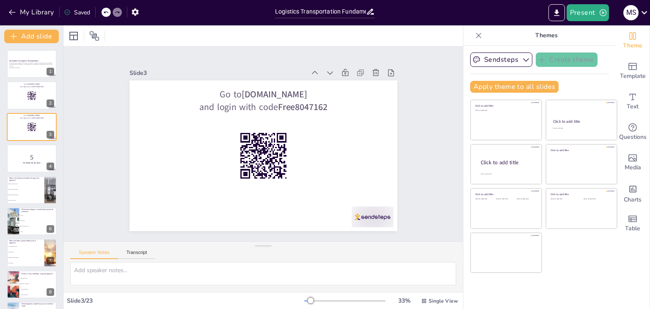
checkbox input "true"
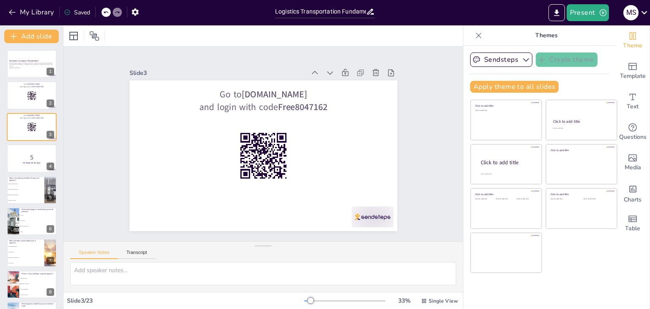
checkbox input "true"
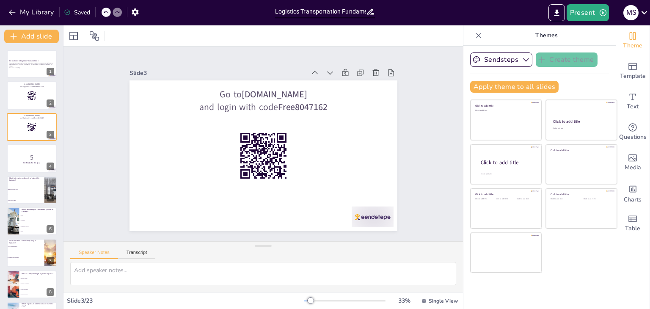
checkbox input "true"
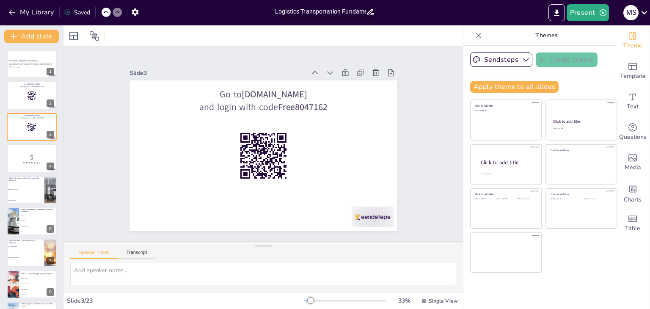
checkbox input "true"
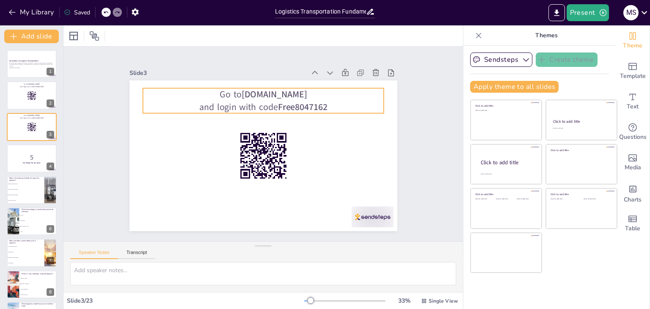
checkbox input "true"
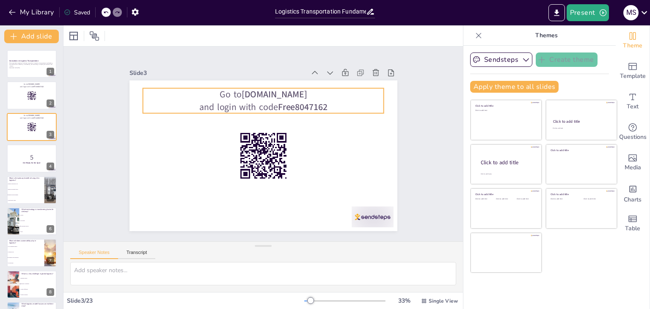
checkbox input "true"
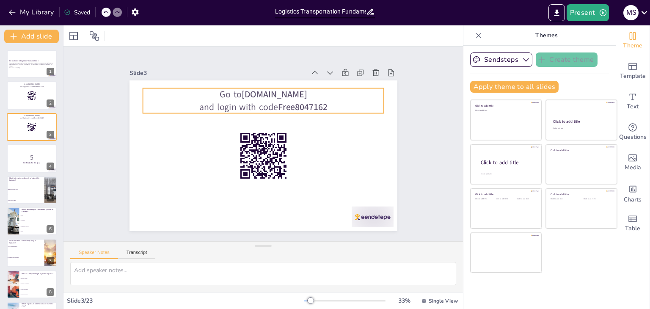
checkbox input "true"
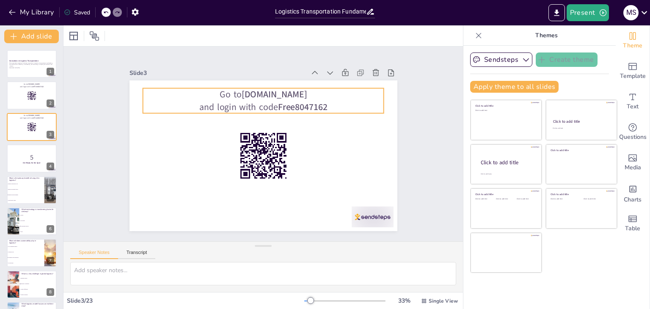
checkbox input "true"
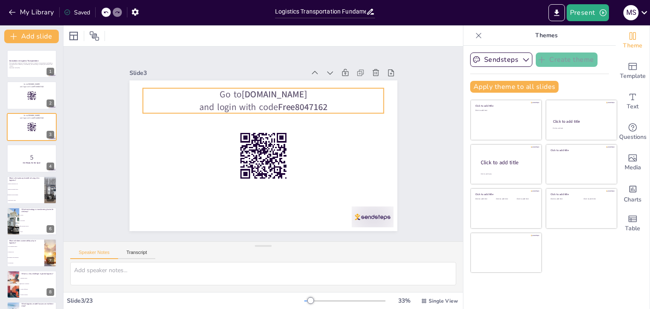
checkbox input "true"
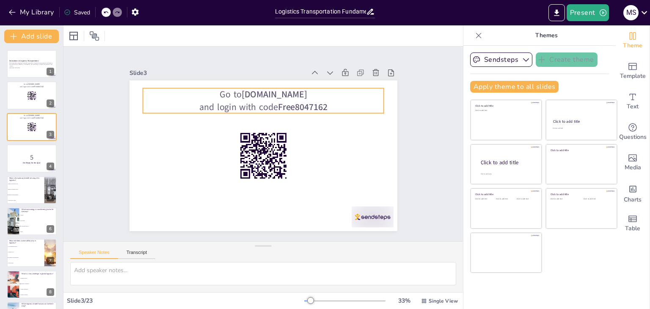
checkbox input "true"
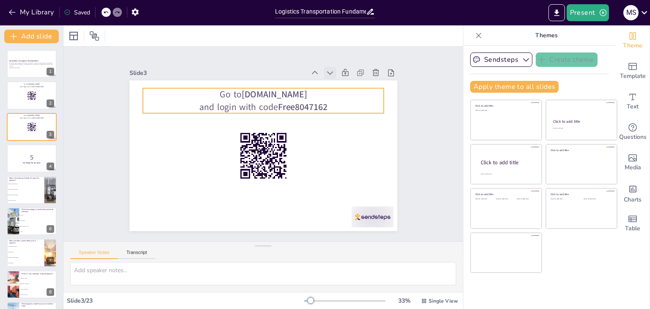
checkbox input "true"
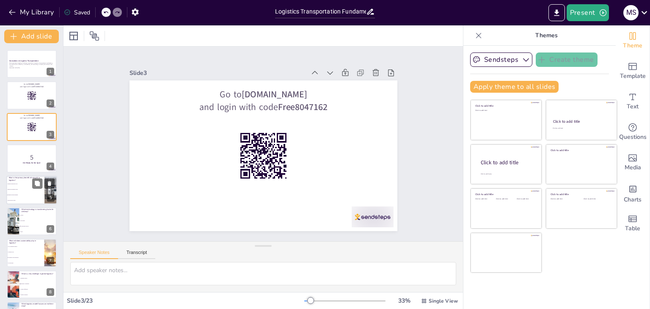
click at [32, 191] on li "Improved customer service" at bounding box center [25, 189] width 38 height 5
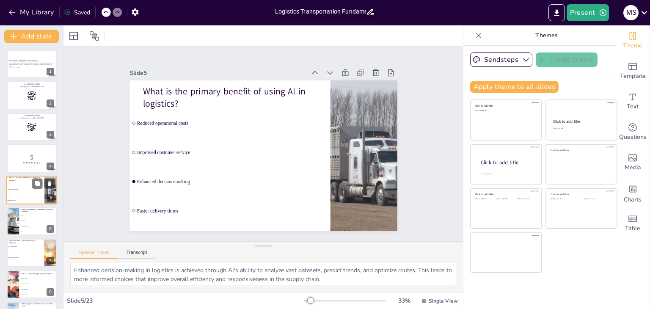
scroll to position [14, 0]
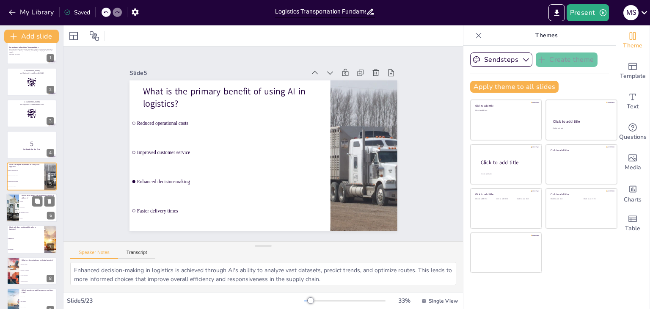
click at [32, 212] on span "Autonomous vehicles" at bounding box center [38, 212] width 36 height 1
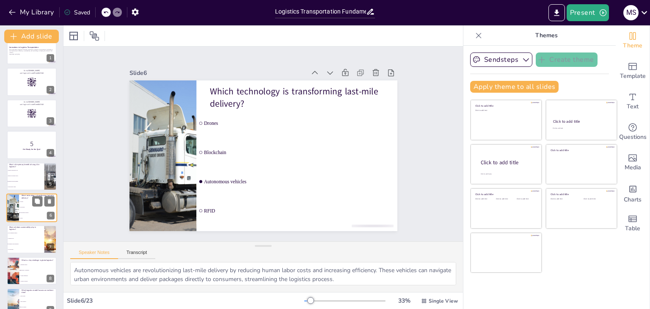
scroll to position [45, 0]
